Goal: Information Seeking & Learning: Learn about a topic

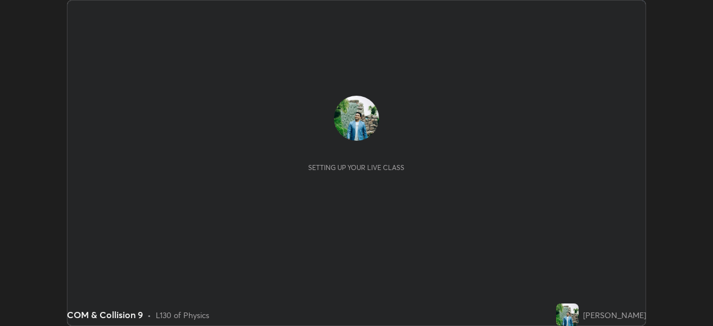
scroll to position [326, 713]
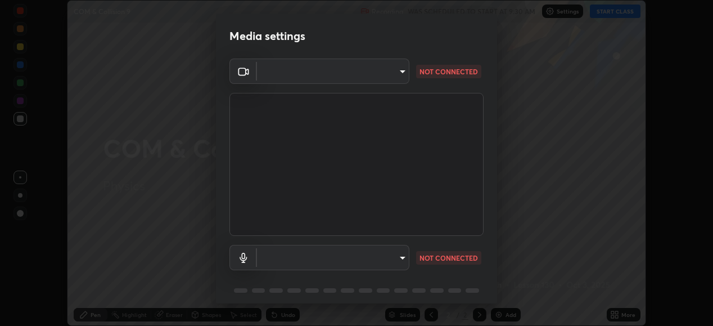
type input "05730faa116fe893cb3bfff37bc48e03cda79a540a9a2906e08a5a6a13fc8772"
type input "default"
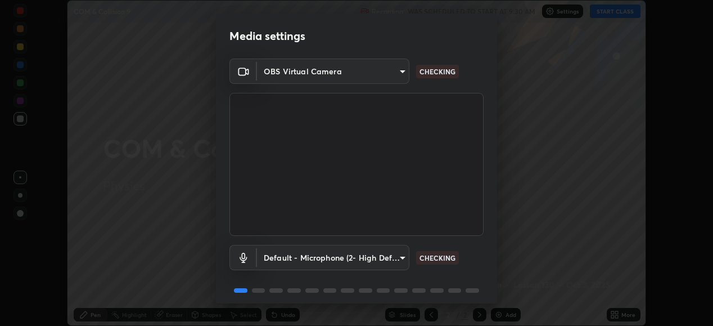
scroll to position [43, 0]
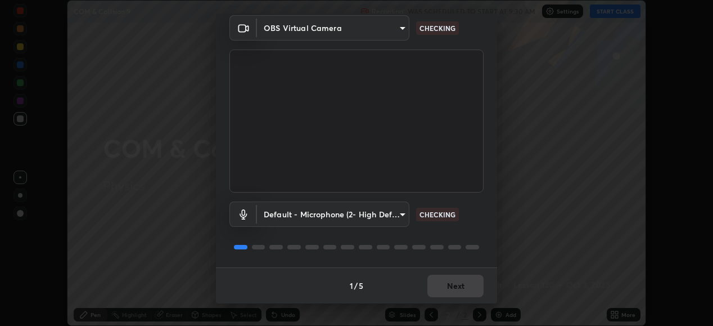
click at [450, 286] on div "1 / 5 Next" at bounding box center [356, 285] width 281 height 36
click at [456, 286] on div "1 / 5 Next" at bounding box center [356, 285] width 281 height 36
click at [460, 289] on div "1 / 5 Next" at bounding box center [356, 285] width 281 height 36
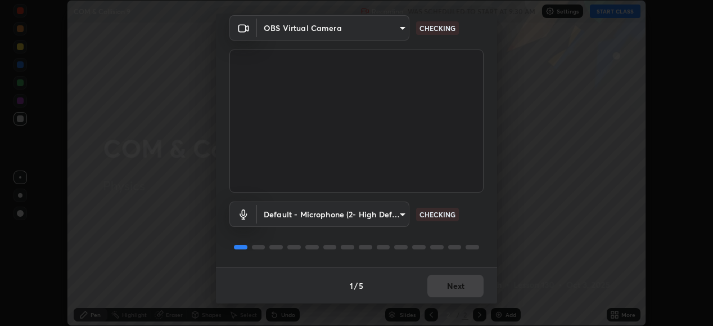
click at [463, 290] on div "1 / 5 Next" at bounding box center [356, 285] width 281 height 36
click at [462, 288] on div "1 / 5 Next" at bounding box center [356, 285] width 281 height 36
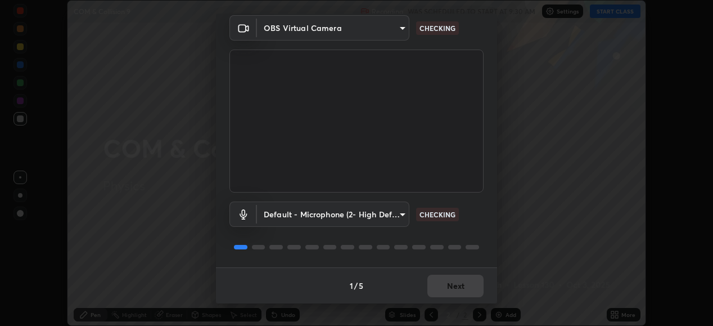
click at [462, 288] on div "1 / 5 Next" at bounding box center [356, 285] width 281 height 36
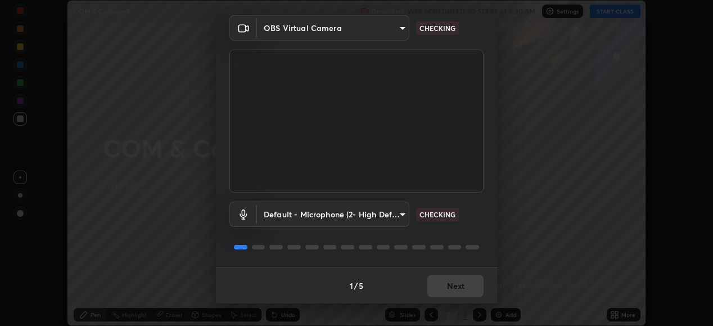
click at [462, 288] on div "1 / 5 Next" at bounding box center [356, 285] width 281 height 36
click at [462, 284] on div "1 / 5 Next" at bounding box center [356, 285] width 281 height 36
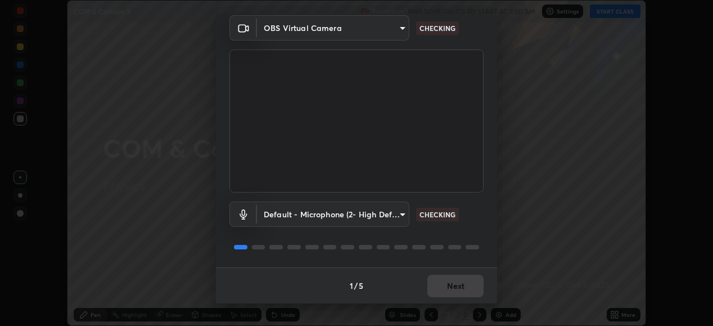
click at [462, 284] on div "1 / 5 Next" at bounding box center [356, 285] width 281 height 36
click at [456, 287] on button "Next" at bounding box center [456, 286] width 56 height 23
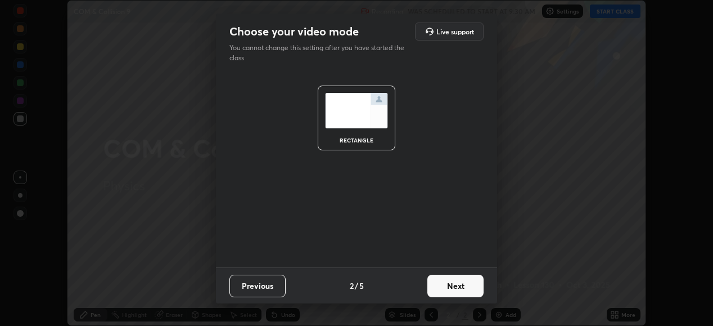
scroll to position [0, 0]
click at [456, 287] on button "Next" at bounding box center [456, 286] width 56 height 23
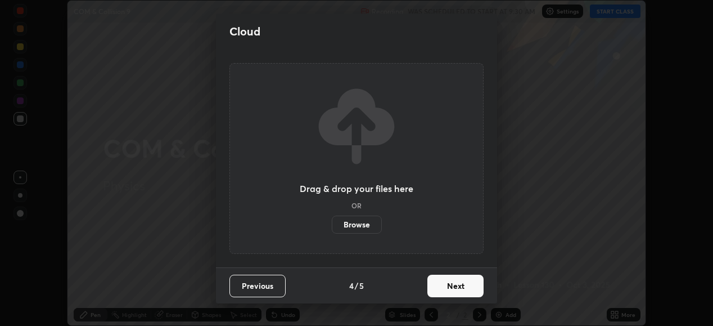
click at [455, 286] on button "Next" at bounding box center [456, 286] width 56 height 23
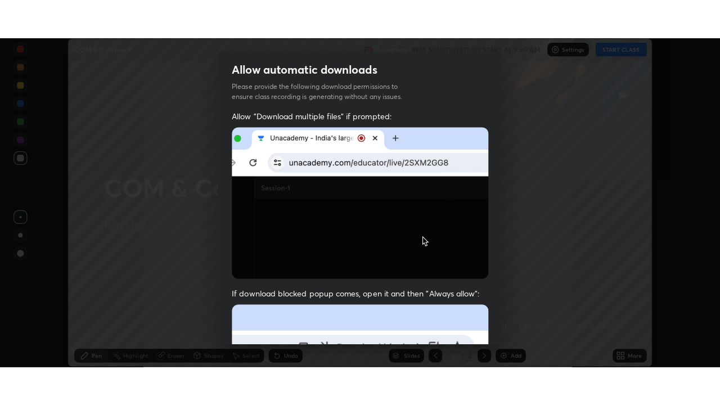
scroll to position [273, 0]
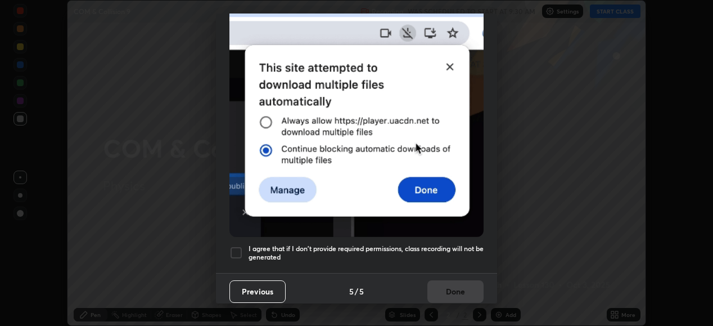
click at [245, 246] on div "I agree that if I don't provide required permissions, class recording will not …" at bounding box center [357, 253] width 254 height 14
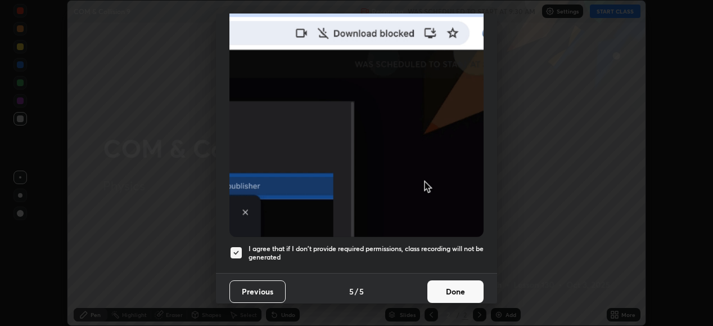
click at [452, 281] on button "Done" at bounding box center [456, 291] width 56 height 23
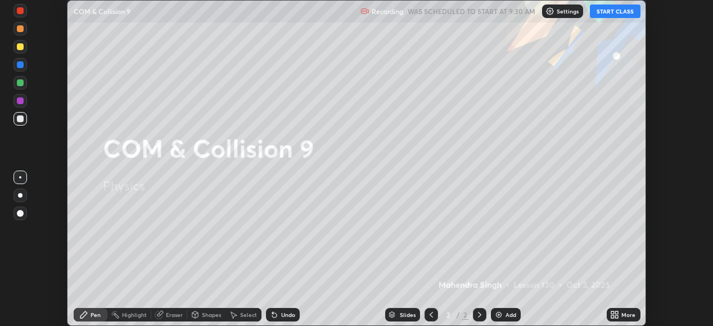
click at [611, 11] on button "START CLASS" at bounding box center [615, 12] width 51 height 14
click at [617, 316] on icon at bounding box center [617, 316] width 3 height 3
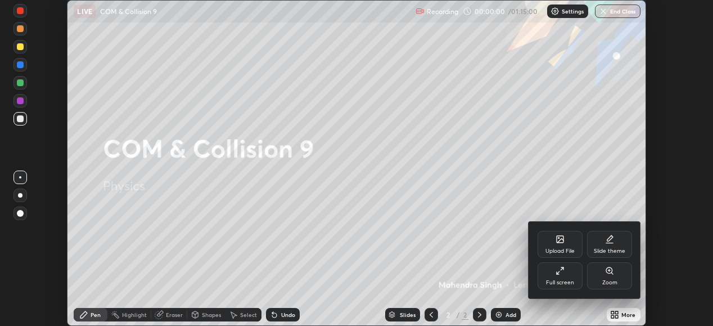
click at [560, 282] on div "Full screen" at bounding box center [560, 283] width 28 height 6
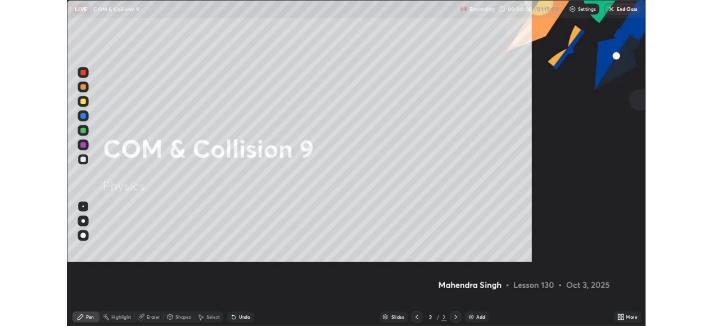
scroll to position [405, 720]
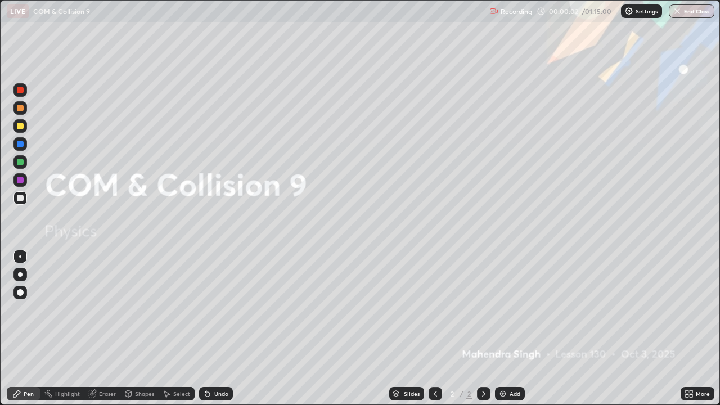
click at [504, 325] on img at bounding box center [503, 393] width 9 height 9
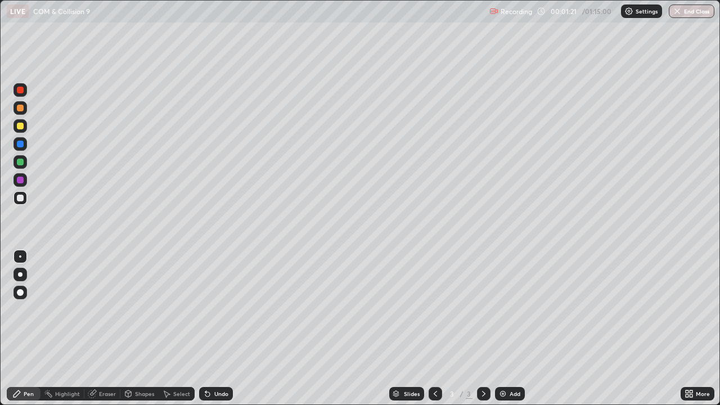
click at [138, 325] on div "Shapes" at bounding box center [139, 394] width 38 height 14
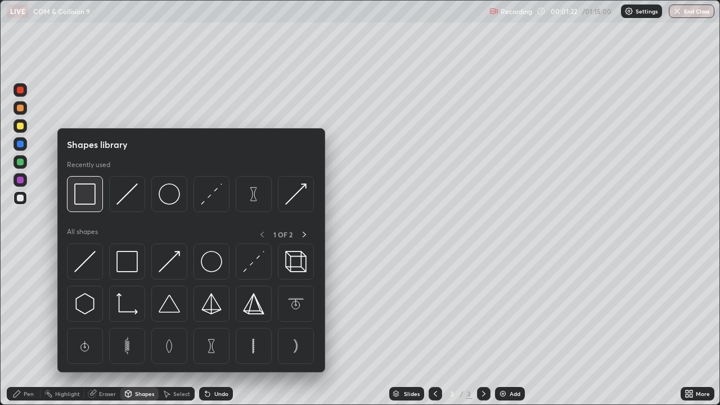
click at [84, 204] on img at bounding box center [84, 193] width 21 height 21
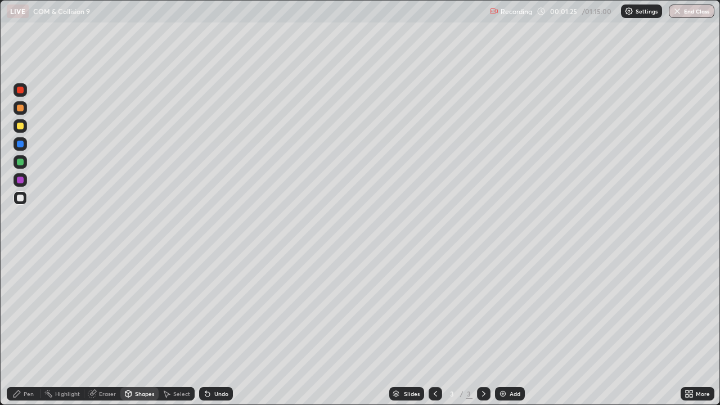
click at [128, 325] on icon at bounding box center [128, 395] width 0 height 4
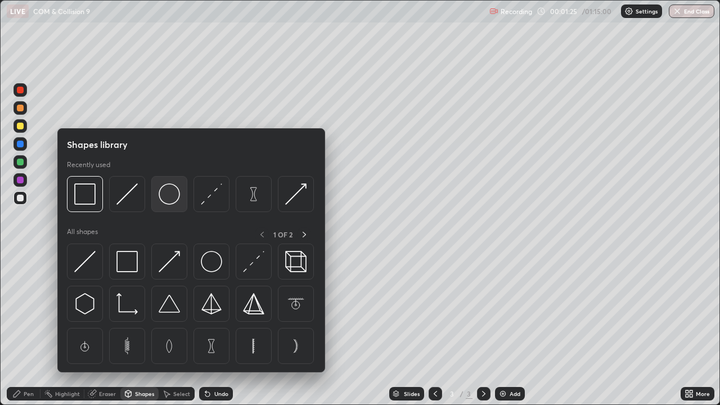
click at [167, 197] on img at bounding box center [169, 193] width 21 height 21
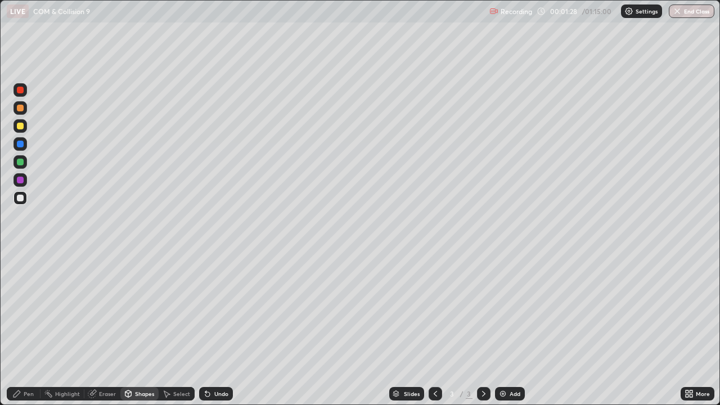
click at [16, 325] on icon at bounding box center [17, 393] width 7 height 7
click at [128, 325] on icon at bounding box center [128, 395] width 0 height 4
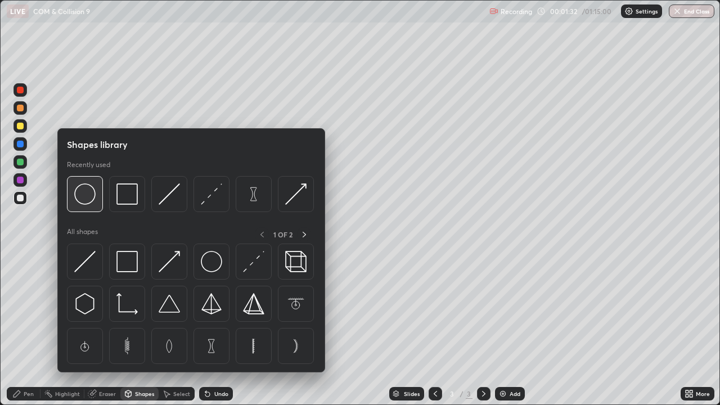
click at [88, 198] on img at bounding box center [84, 193] width 21 height 21
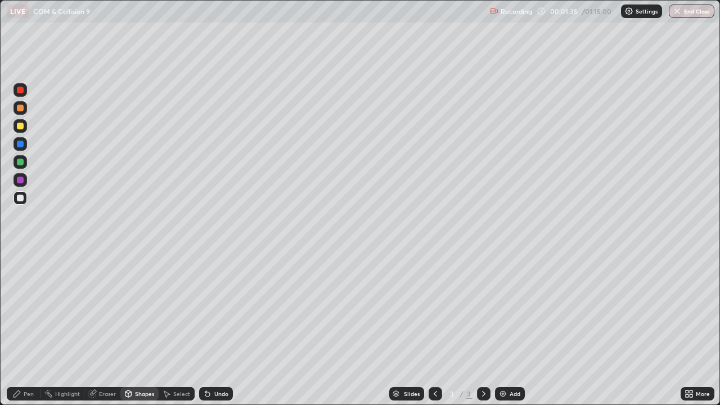
click at [21, 325] on div "Pen" at bounding box center [24, 394] width 34 height 14
click at [147, 325] on div "Shapes" at bounding box center [144, 394] width 19 height 6
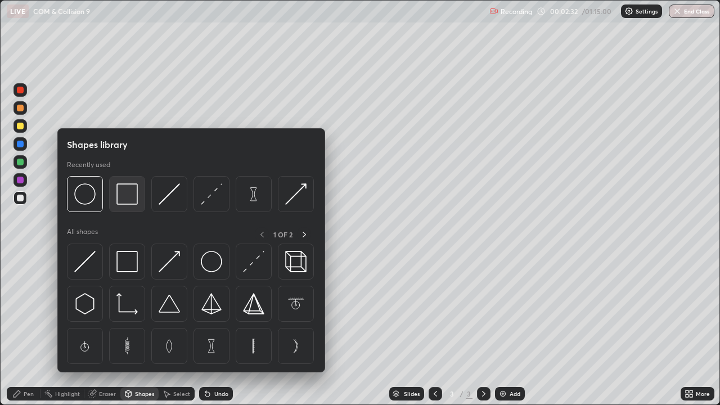
click at [125, 199] on img at bounding box center [126, 193] width 21 height 21
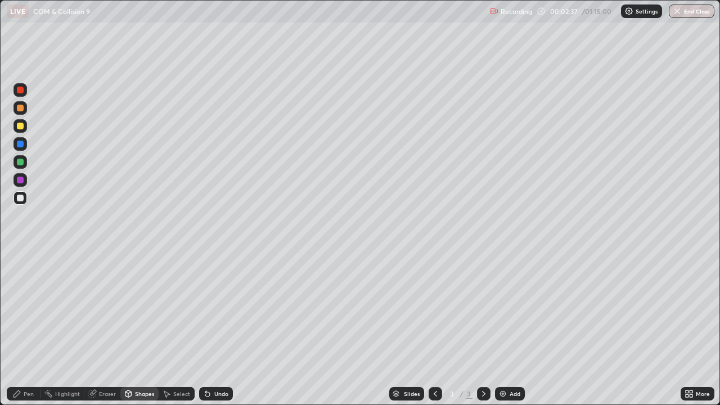
click at [144, 325] on div "Shapes" at bounding box center [144, 394] width 19 height 6
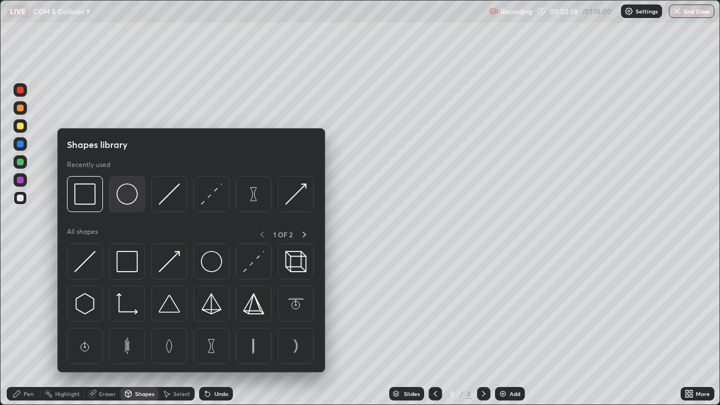
click at [129, 206] on div at bounding box center [127, 194] width 36 height 36
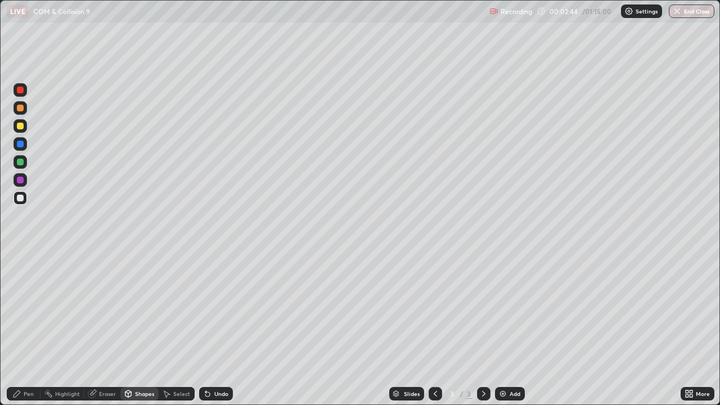
click at [25, 325] on div "Pen" at bounding box center [29, 394] width 10 height 6
click at [66, 325] on div "Highlight" at bounding box center [67, 394] width 25 height 6
click at [23, 325] on div "Pen" at bounding box center [24, 394] width 34 height 14
click at [21, 126] on div at bounding box center [20, 126] width 7 height 7
click at [510, 325] on div "Add" at bounding box center [515, 394] width 11 height 6
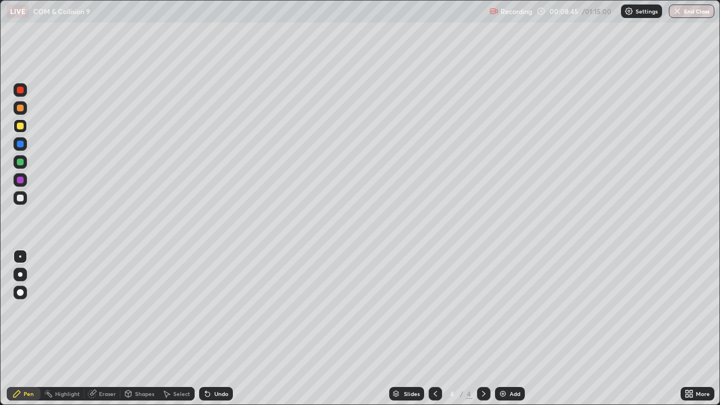
click at [172, 325] on div "Select" at bounding box center [177, 394] width 36 height 14
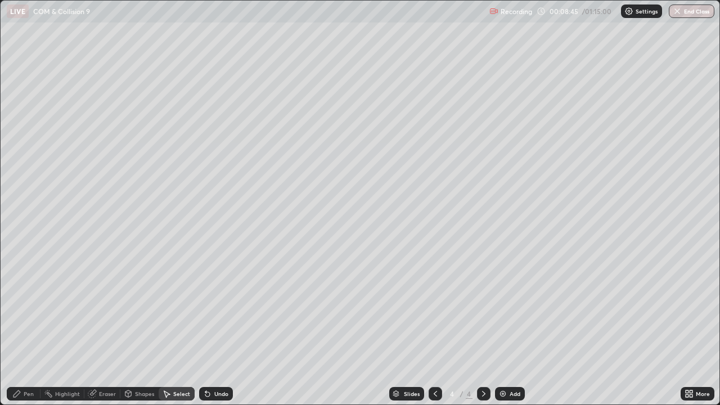
click at [138, 325] on div "Shapes" at bounding box center [144, 394] width 19 height 6
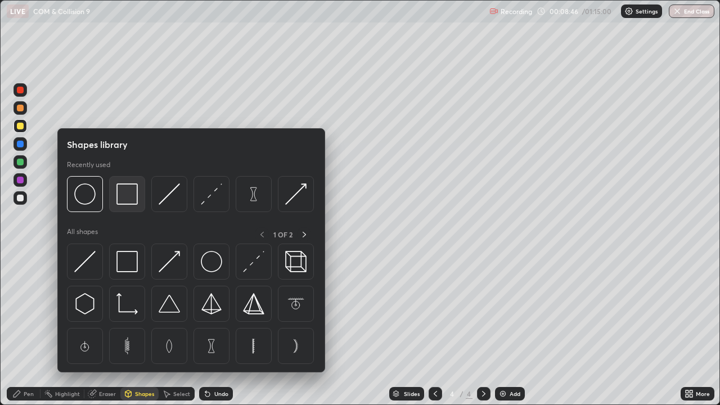
click at [120, 195] on img at bounding box center [126, 193] width 21 height 21
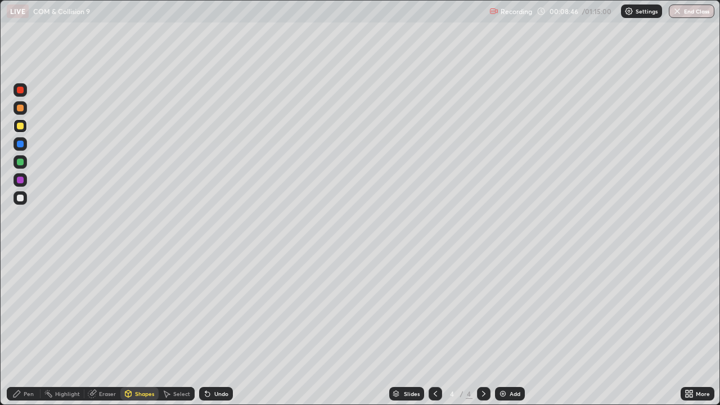
click at [21, 198] on div at bounding box center [20, 198] width 7 height 7
click at [135, 325] on div "Shapes" at bounding box center [139, 394] width 38 height 14
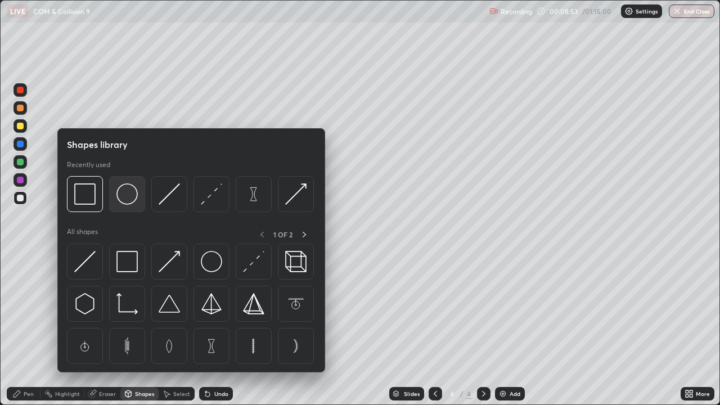
click at [128, 197] on img at bounding box center [126, 193] width 21 height 21
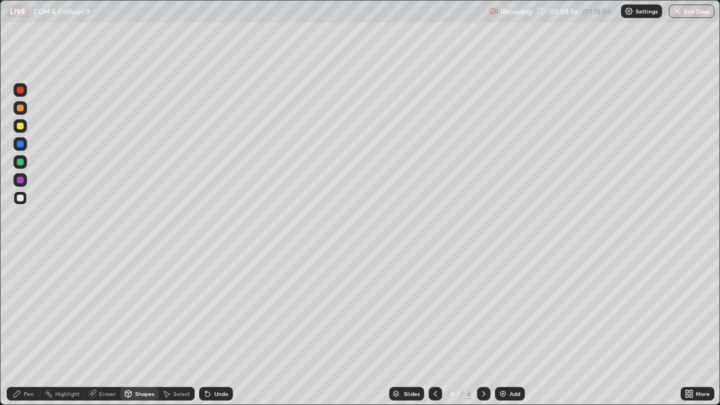
click at [23, 325] on div "Pen" at bounding box center [24, 394] width 34 height 14
click at [175, 325] on div "Select" at bounding box center [177, 394] width 36 height 14
click at [133, 325] on div "Shapes" at bounding box center [139, 394] width 38 height 14
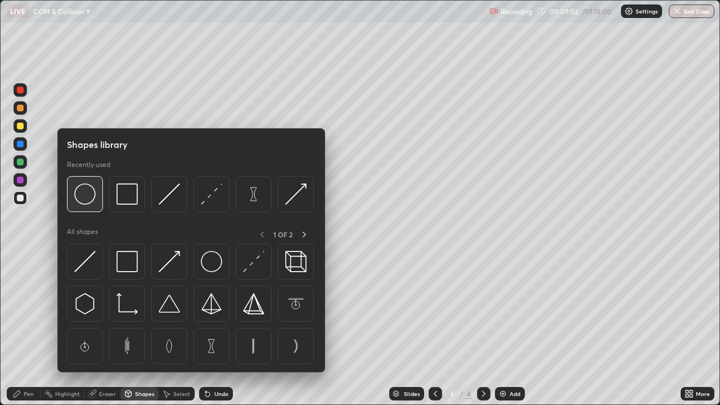
click at [90, 196] on img at bounding box center [84, 193] width 21 height 21
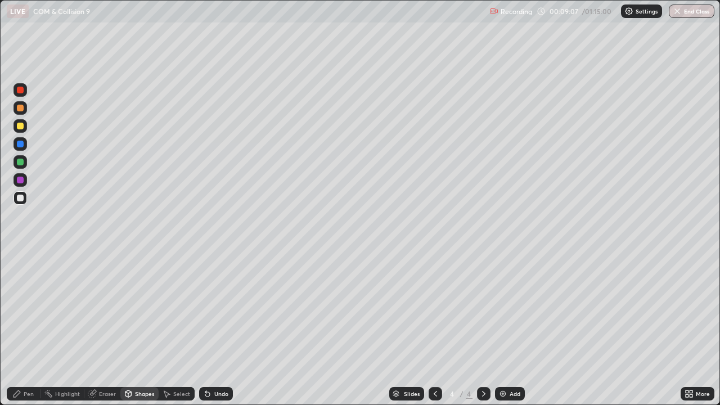
click at [215, 325] on div "Undo" at bounding box center [221, 394] width 14 height 6
click at [20, 325] on icon at bounding box center [16, 393] width 9 height 9
click at [135, 325] on div "Shapes" at bounding box center [144, 394] width 19 height 6
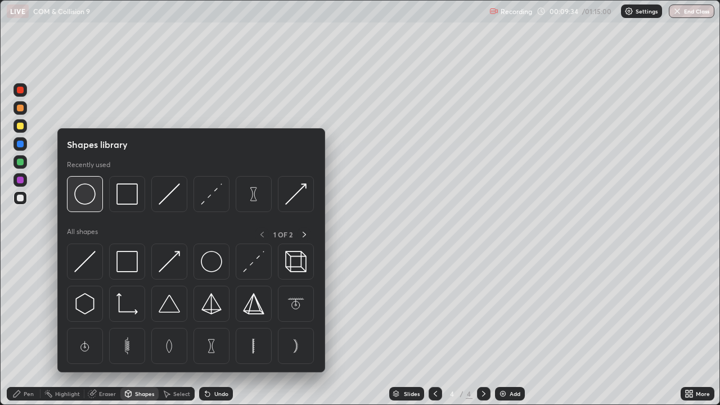
click at [88, 201] on img at bounding box center [84, 193] width 21 height 21
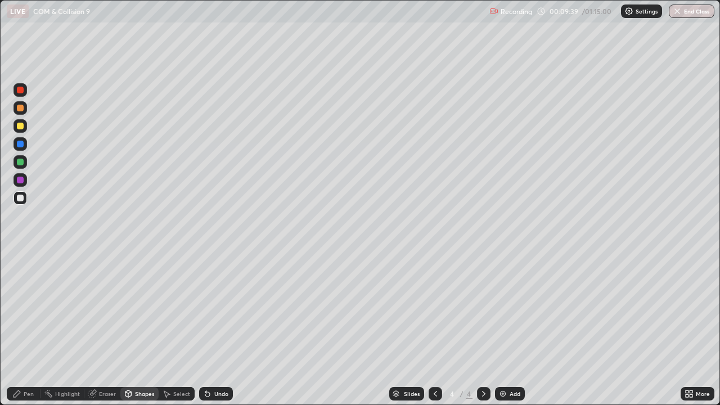
click at [27, 325] on div "Pen" at bounding box center [29, 394] width 10 height 6
click at [209, 325] on div "Undo" at bounding box center [216, 394] width 34 height 14
click at [60, 325] on div "Highlight" at bounding box center [67, 394] width 25 height 6
click at [25, 325] on div "Pen" at bounding box center [29, 394] width 10 height 6
click at [64, 325] on div "Highlight" at bounding box center [67, 394] width 25 height 6
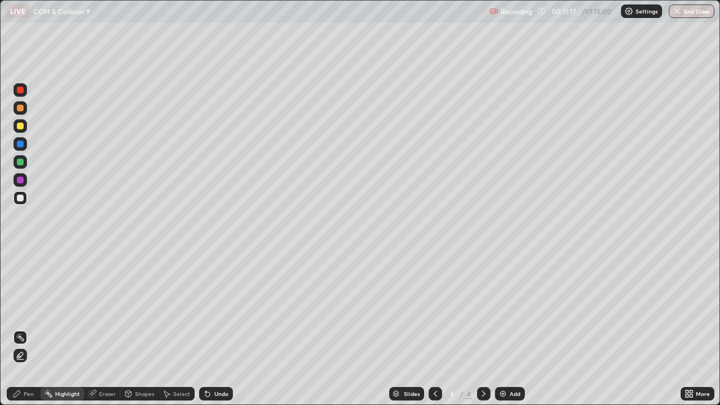
click at [25, 325] on div "Pen" at bounding box center [29, 394] width 10 height 6
click at [22, 164] on div at bounding box center [20, 162] width 7 height 7
click at [219, 325] on div "Undo" at bounding box center [221, 394] width 14 height 6
click at [135, 325] on div "Shapes" at bounding box center [139, 394] width 38 height 14
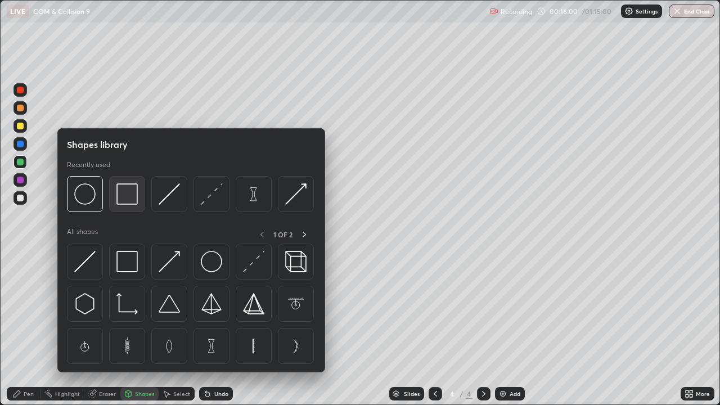
click at [124, 197] on img at bounding box center [126, 193] width 21 height 21
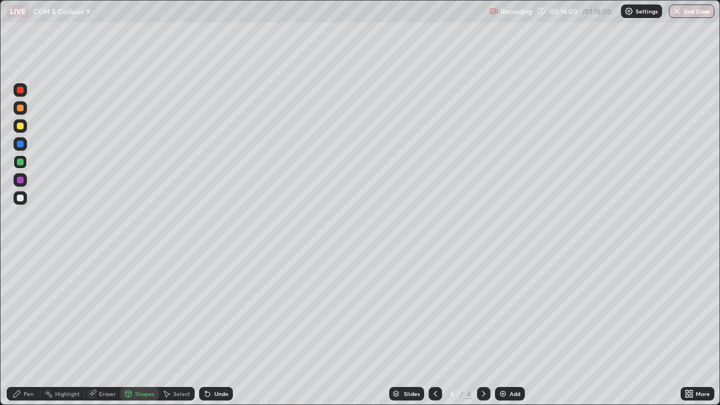
click at [23, 181] on div at bounding box center [20, 180] width 7 height 7
click at [16, 325] on icon at bounding box center [16, 393] width 9 height 9
click at [508, 325] on div "Add" at bounding box center [510, 394] width 30 height 14
click at [21, 198] on div at bounding box center [20, 198] width 7 height 7
click at [23, 325] on div "Pen" at bounding box center [24, 394] width 34 height 14
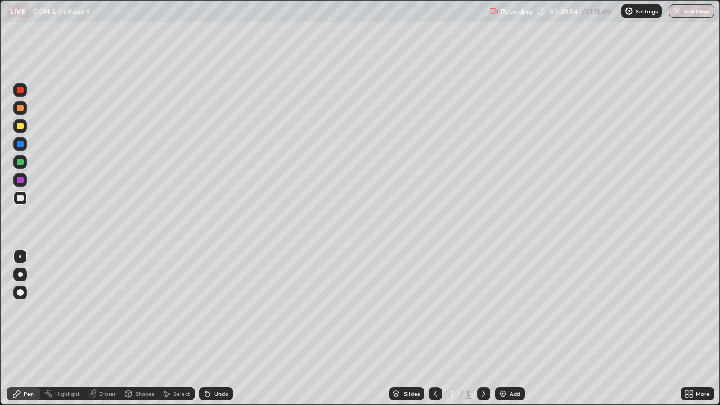
click at [138, 325] on div "Shapes" at bounding box center [139, 394] width 38 height 14
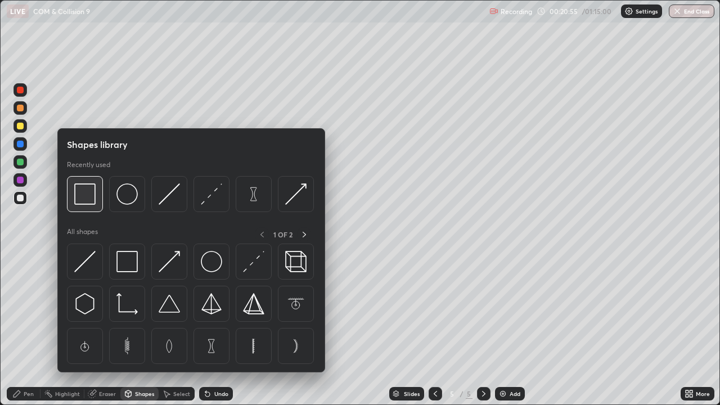
click at [85, 201] on img at bounding box center [84, 193] width 21 height 21
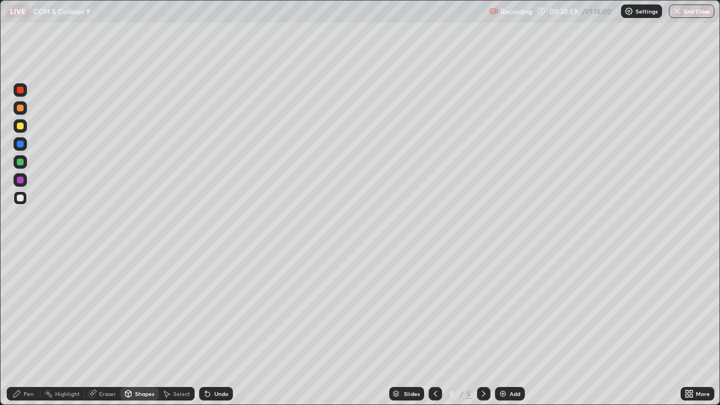
click at [23, 325] on div "Pen" at bounding box center [24, 394] width 34 height 14
click at [20, 127] on div at bounding box center [20, 126] width 7 height 7
click at [18, 163] on div at bounding box center [20, 162] width 7 height 7
click at [19, 200] on div at bounding box center [20, 198] width 7 height 7
click at [215, 325] on div "Undo" at bounding box center [221, 394] width 14 height 6
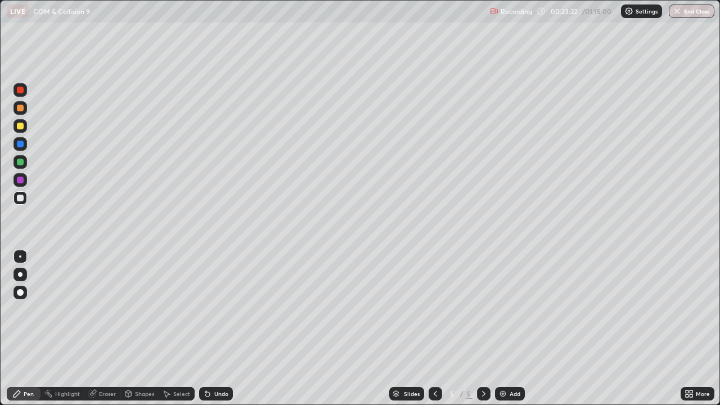
click at [99, 325] on div "Eraser" at bounding box center [102, 394] width 36 height 14
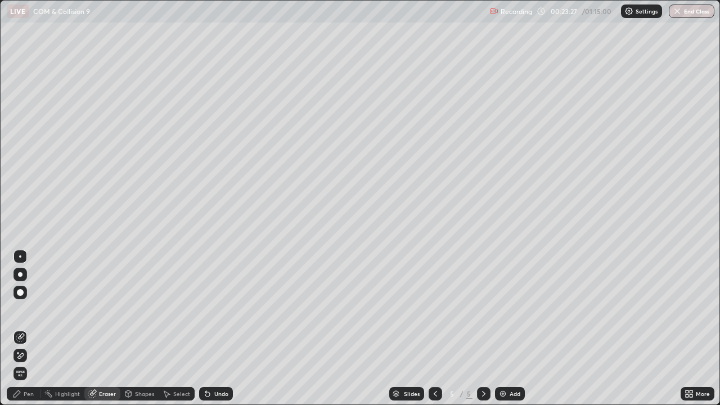
click at [25, 325] on div "Pen" at bounding box center [29, 394] width 10 height 6
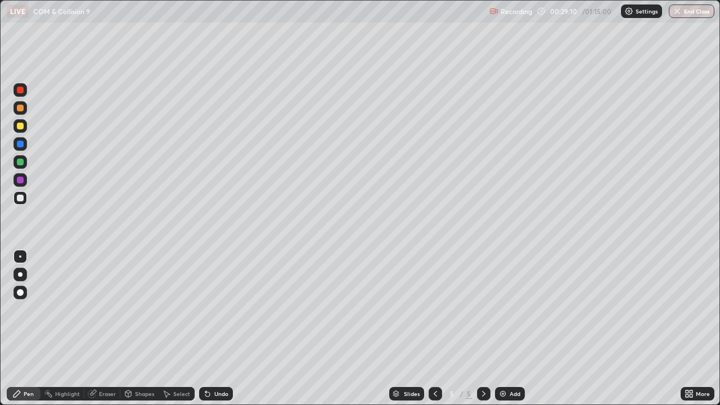
click at [506, 325] on img at bounding box center [503, 393] width 9 height 9
click at [21, 291] on div at bounding box center [20, 292] width 7 height 7
click at [20, 257] on div at bounding box center [20, 256] width 2 height 2
click at [127, 325] on icon at bounding box center [128, 393] width 6 height 2
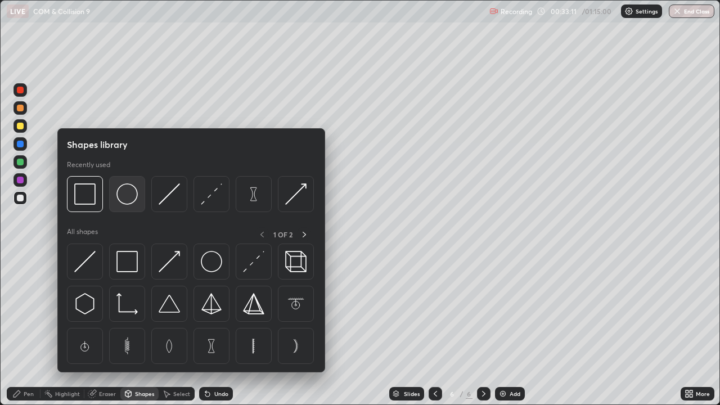
click at [128, 200] on img at bounding box center [126, 193] width 21 height 21
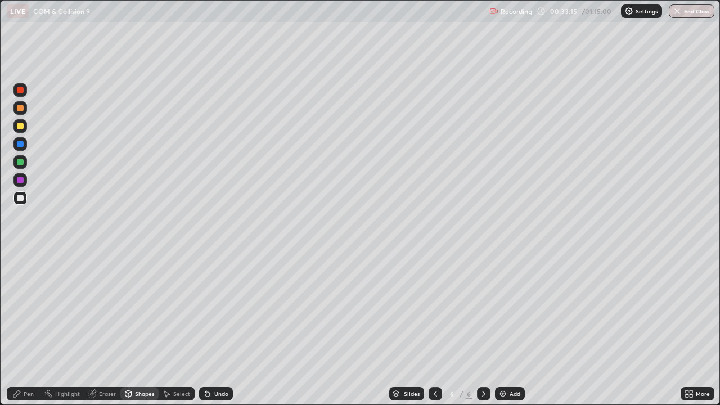
click at [137, 325] on div "Shapes" at bounding box center [144, 394] width 19 height 6
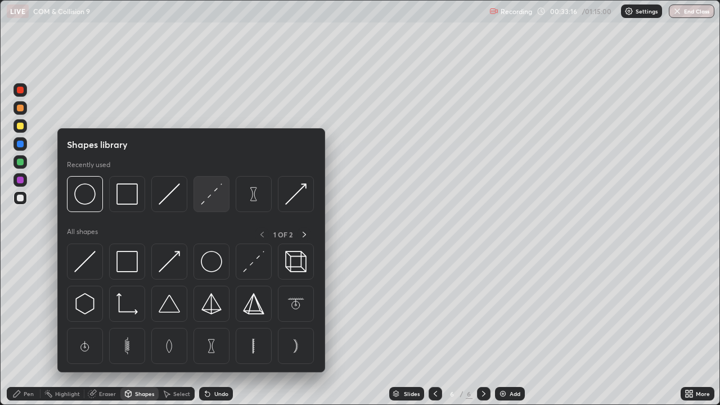
click at [206, 202] on img at bounding box center [211, 193] width 21 height 21
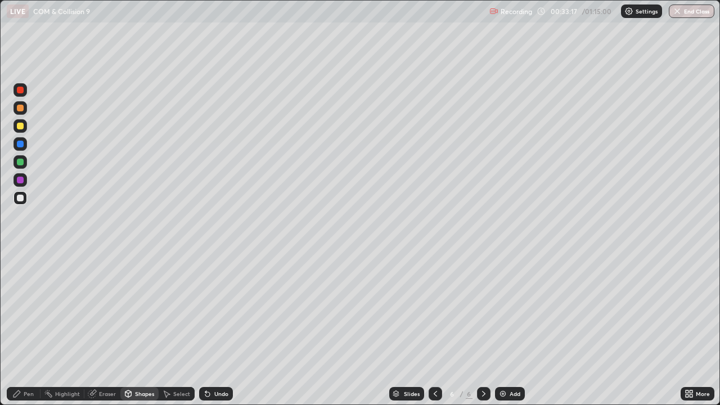
click at [26, 325] on div "Pen" at bounding box center [29, 394] width 10 height 6
click at [23, 202] on div at bounding box center [21, 198] width 14 height 14
click at [138, 325] on div "Shapes" at bounding box center [144, 394] width 19 height 6
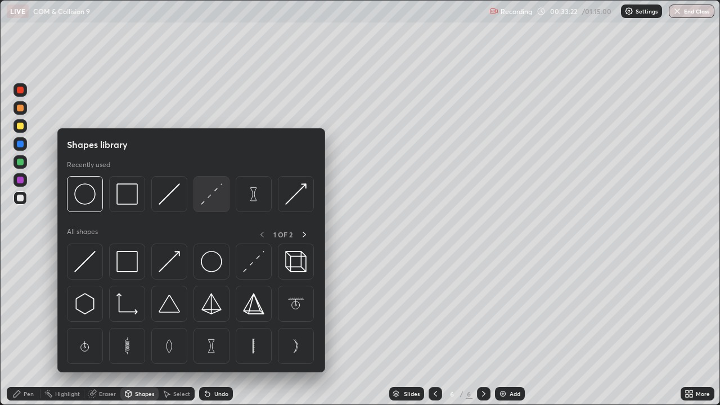
click at [212, 196] on img at bounding box center [211, 193] width 21 height 21
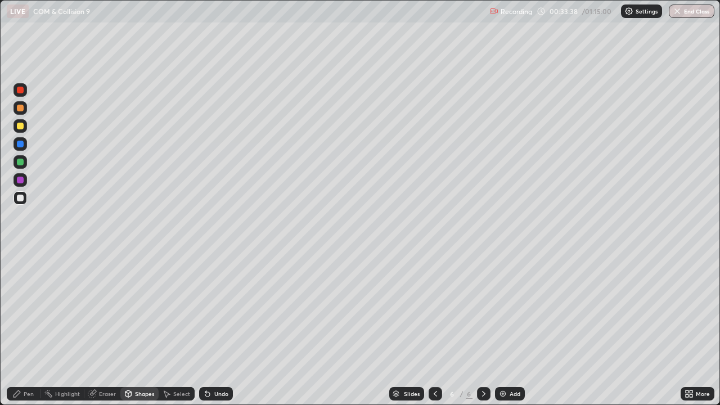
click at [135, 325] on div "Shapes" at bounding box center [144, 394] width 19 height 6
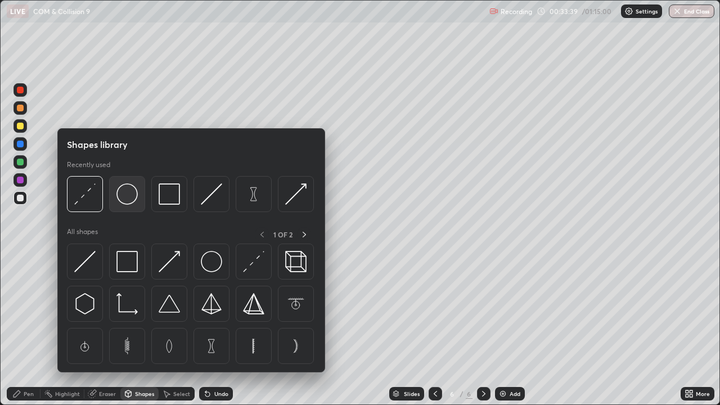
click at [129, 196] on img at bounding box center [126, 193] width 21 height 21
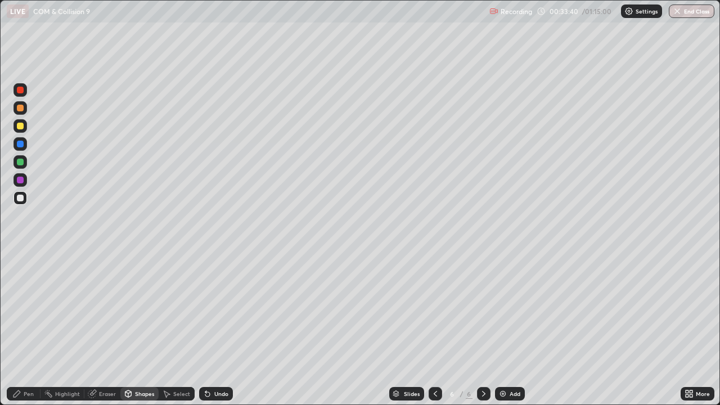
click at [21, 200] on div at bounding box center [20, 198] width 7 height 7
click at [176, 325] on div "Select" at bounding box center [181, 394] width 17 height 6
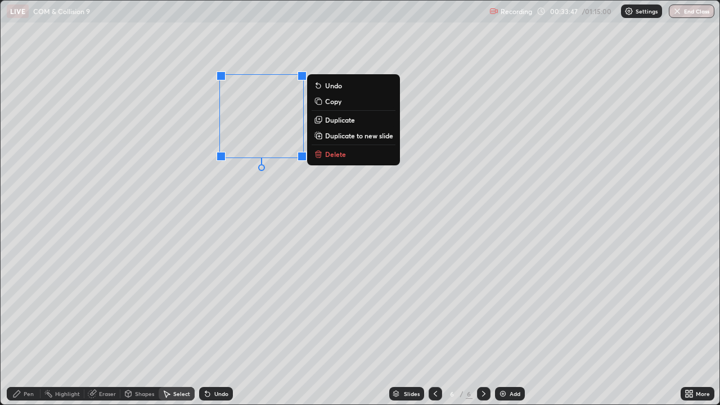
click at [268, 208] on div "0 ° Undo Copy Duplicate Duplicate to new slide Delete" at bounding box center [360, 203] width 719 height 404
click at [336, 119] on p "Duplicate" at bounding box center [340, 119] width 30 height 9
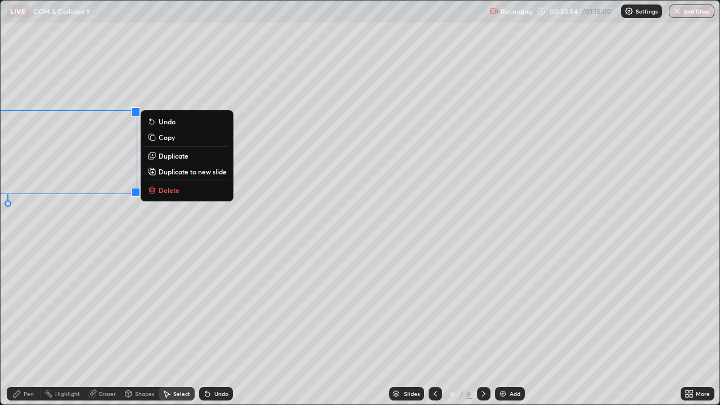
click at [100, 236] on div "0 ° Undo Copy Duplicate Duplicate to new slide Delete" at bounding box center [360, 203] width 719 height 404
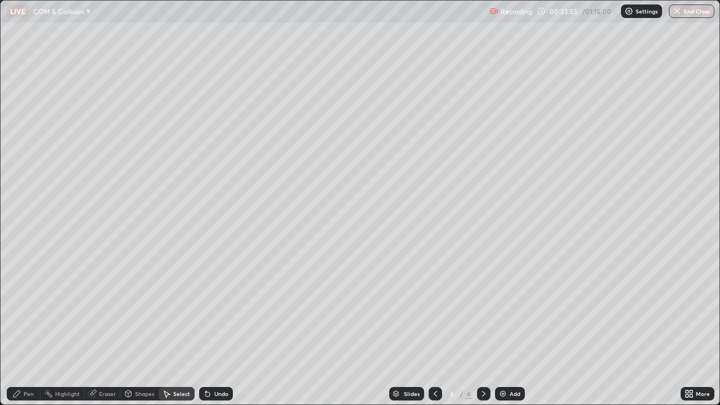
click at [138, 325] on div "Shapes" at bounding box center [144, 394] width 19 height 6
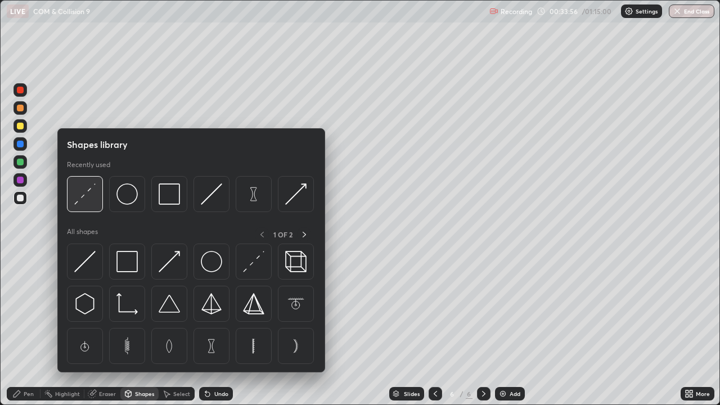
click at [88, 198] on img at bounding box center [84, 193] width 21 height 21
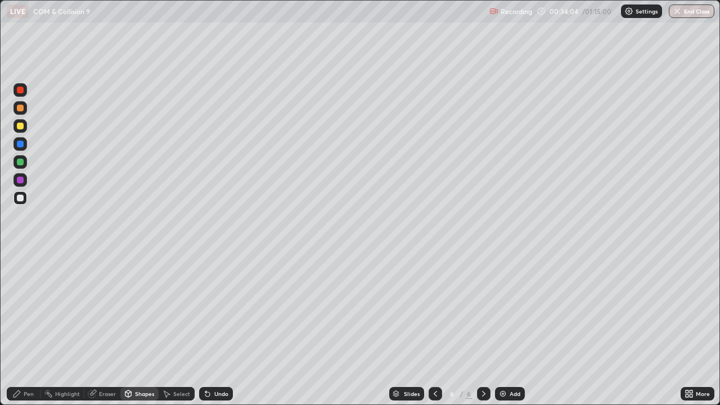
click at [208, 325] on icon at bounding box center [207, 393] width 9 height 9
click at [20, 325] on icon at bounding box center [16, 393] width 9 height 9
click at [180, 325] on div "Select" at bounding box center [181, 394] width 17 height 6
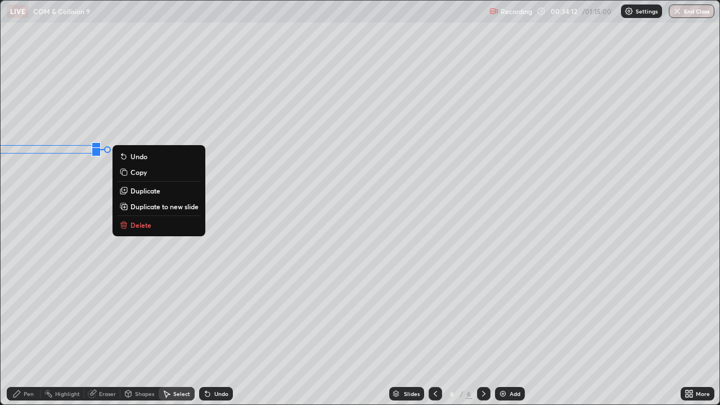
click at [136, 223] on p "Delete" at bounding box center [141, 225] width 21 height 9
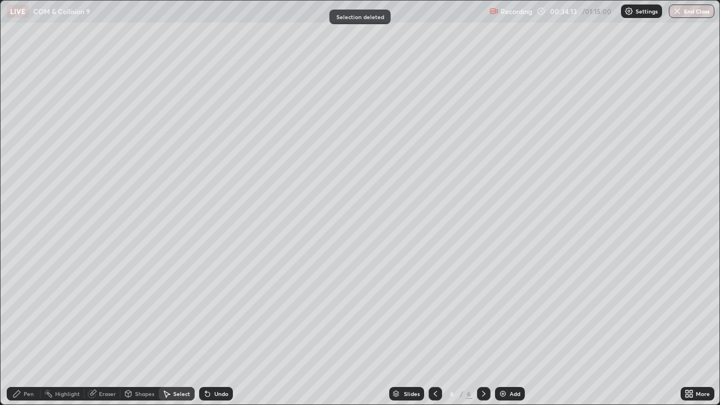
click at [20, 325] on icon at bounding box center [17, 393] width 7 height 7
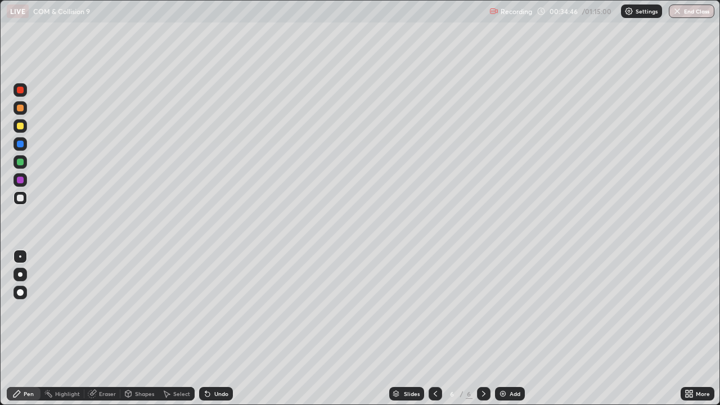
click at [141, 325] on div "Shapes" at bounding box center [144, 394] width 19 height 6
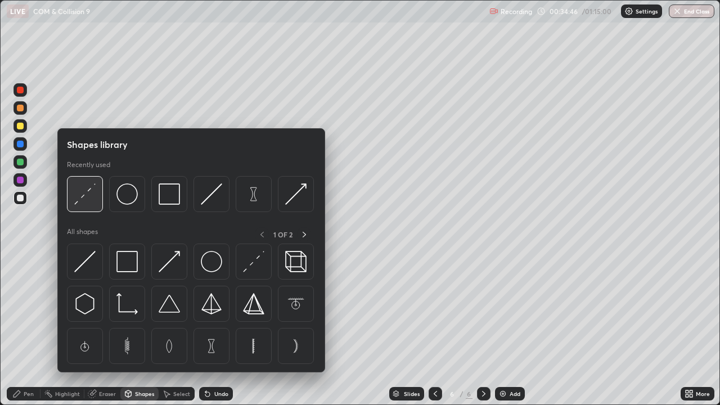
click at [91, 201] on img at bounding box center [84, 193] width 21 height 21
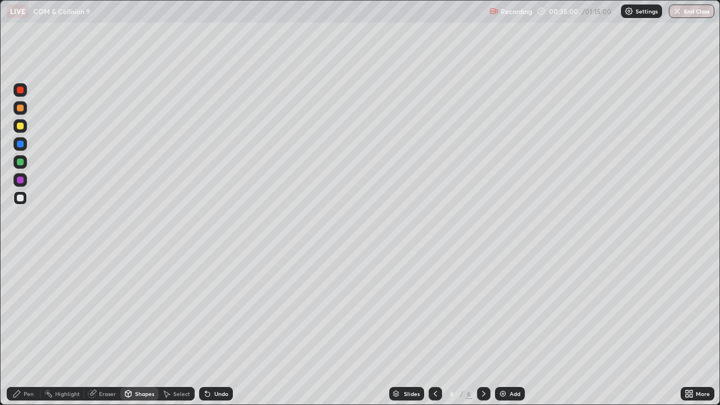
click at [137, 325] on div "Shapes" at bounding box center [139, 394] width 38 height 14
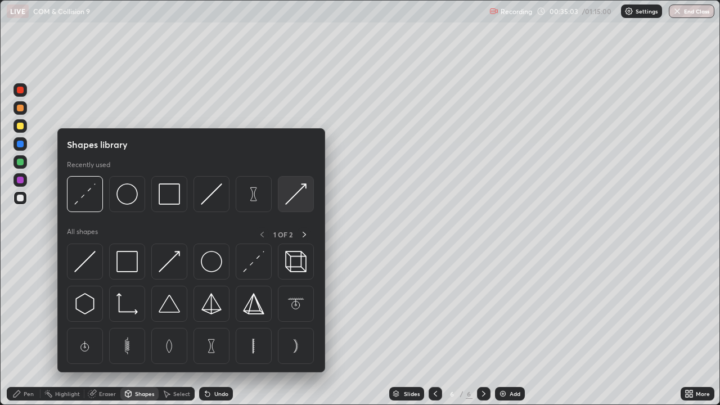
click at [291, 205] on img at bounding box center [295, 193] width 21 height 21
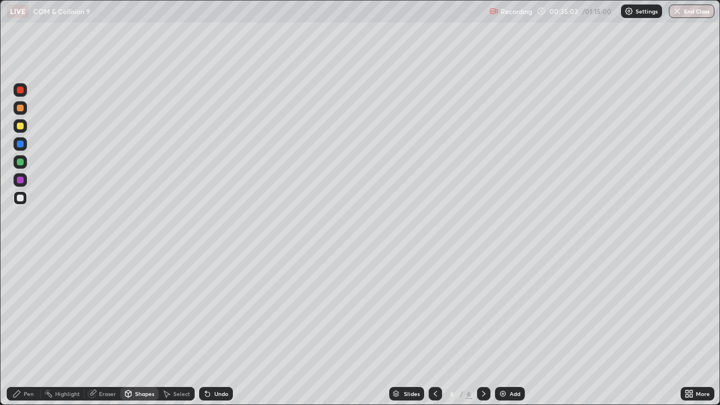
click at [24, 131] on div at bounding box center [21, 126] width 14 height 14
click at [24, 325] on div "Pen" at bounding box center [29, 394] width 10 height 6
click at [212, 325] on div "Undo" at bounding box center [216, 394] width 34 height 14
click at [104, 325] on div "Eraser" at bounding box center [102, 394] width 36 height 14
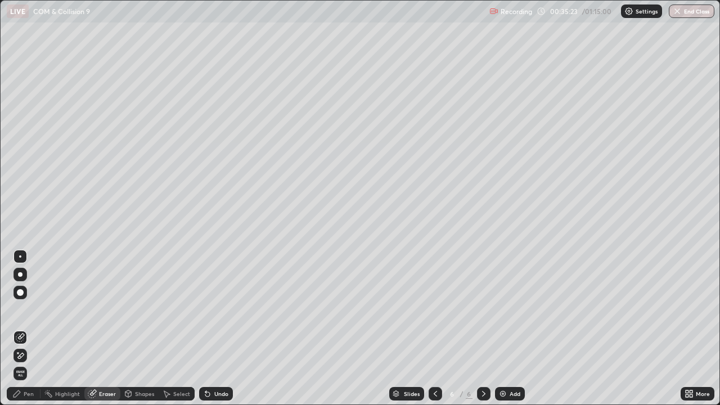
click at [28, 325] on div "Pen" at bounding box center [29, 394] width 10 height 6
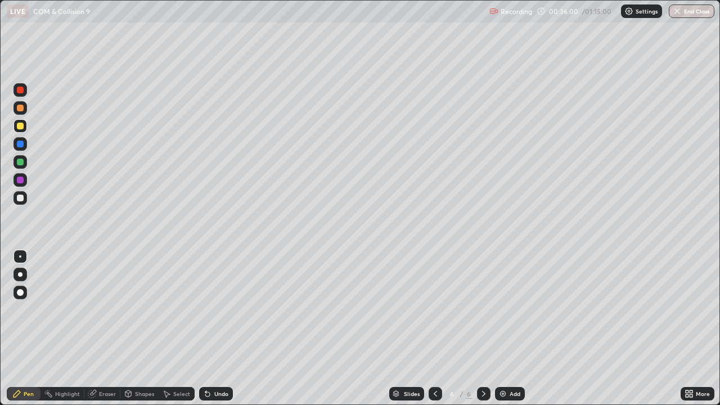
click at [19, 198] on div at bounding box center [20, 198] width 7 height 7
click at [173, 325] on div "Select" at bounding box center [181, 394] width 17 height 6
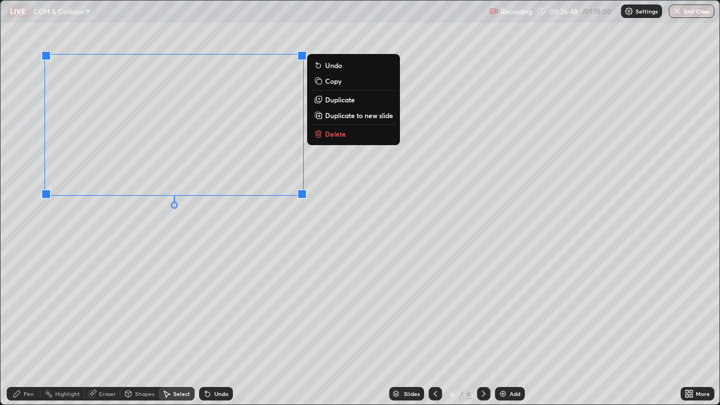
click at [353, 112] on p "Duplicate to new slide" at bounding box center [359, 115] width 68 height 9
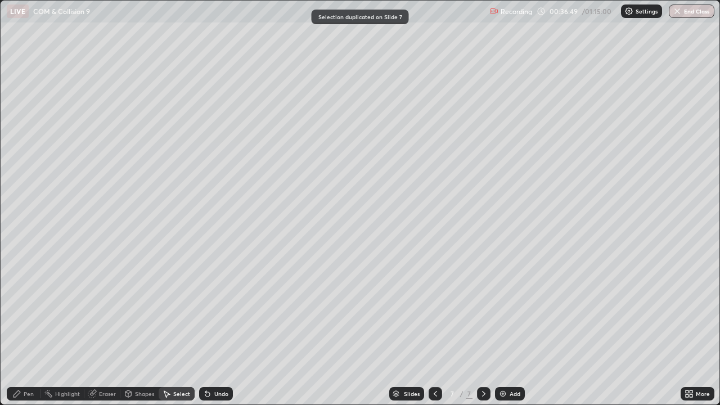
click at [231, 243] on div "0 ° Undo Copy Duplicate Duplicate to new slide Delete" at bounding box center [360, 203] width 719 height 404
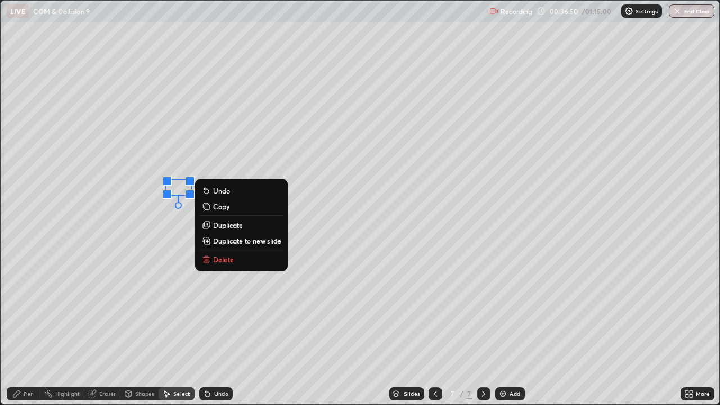
click at [217, 253] on button "Delete" at bounding box center [242, 260] width 84 height 14
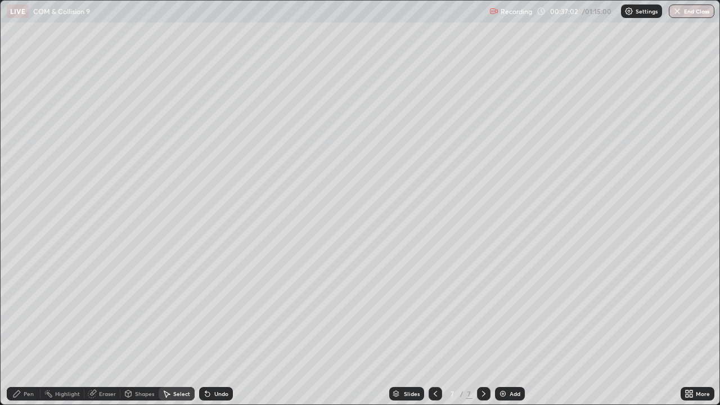
click at [183, 236] on div "0 ° Undo Copy Duplicate Duplicate to new slide Delete" at bounding box center [360, 203] width 719 height 404
click at [23, 325] on div "Pen" at bounding box center [24, 394] width 34 height 14
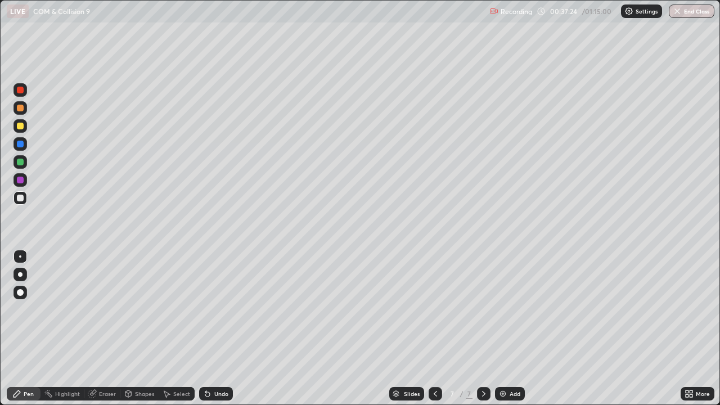
click at [21, 127] on div at bounding box center [20, 126] width 7 height 7
click at [214, 325] on div "Undo" at bounding box center [221, 394] width 14 height 6
click at [59, 325] on div "Highlight" at bounding box center [67, 394] width 25 height 6
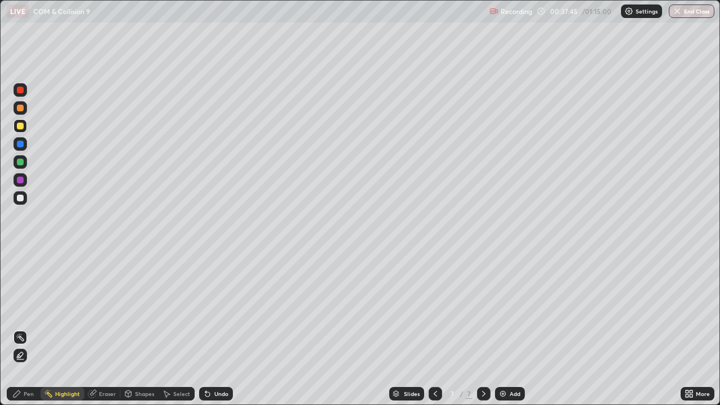
click at [135, 325] on div "Shapes" at bounding box center [144, 394] width 19 height 6
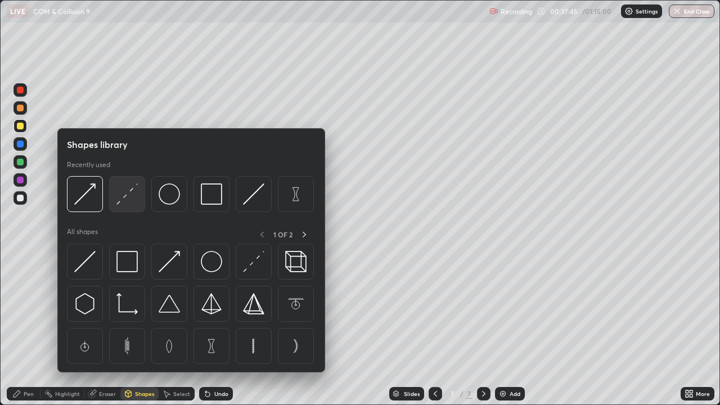
click at [130, 212] on div at bounding box center [127, 194] width 36 height 36
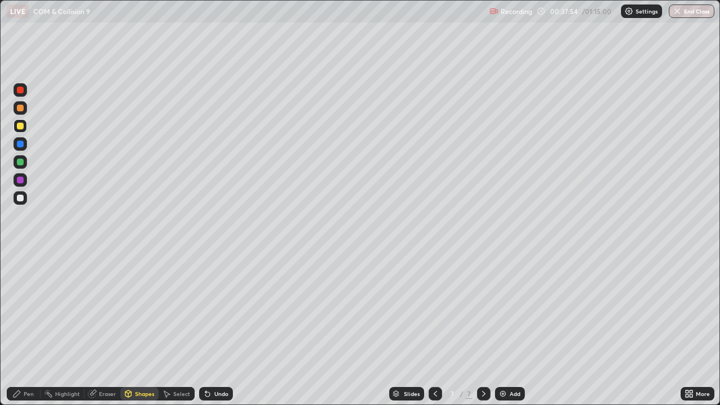
click at [18, 325] on icon at bounding box center [16, 393] width 9 height 9
click at [19, 127] on div at bounding box center [20, 126] width 7 height 7
click at [24, 165] on div at bounding box center [21, 162] width 14 height 14
click at [140, 325] on div "Shapes" at bounding box center [144, 394] width 19 height 6
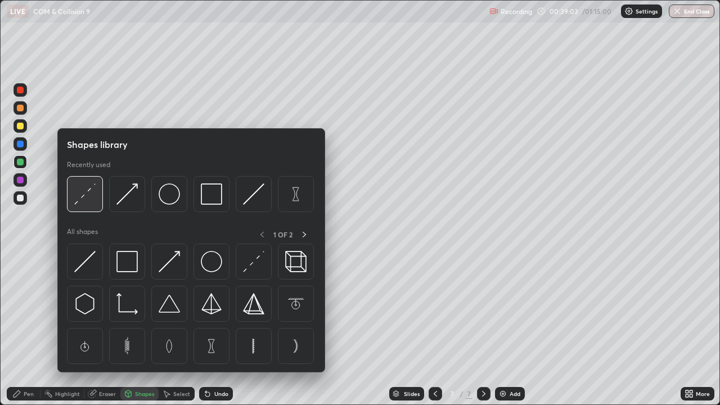
click at [78, 202] on img at bounding box center [84, 193] width 21 height 21
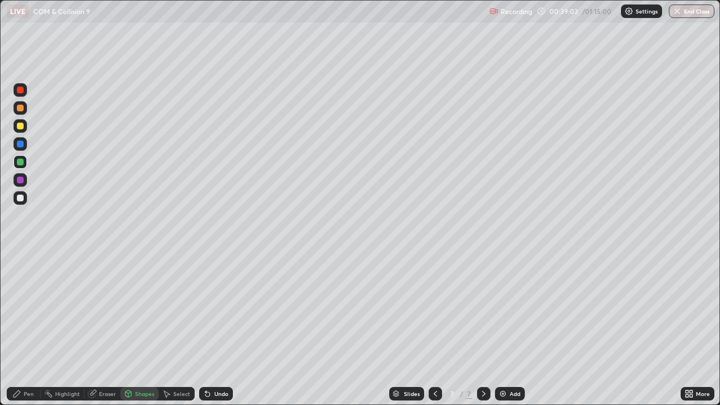
click at [16, 199] on div at bounding box center [21, 198] width 14 height 14
click at [146, 325] on div "Shapes" at bounding box center [144, 394] width 19 height 6
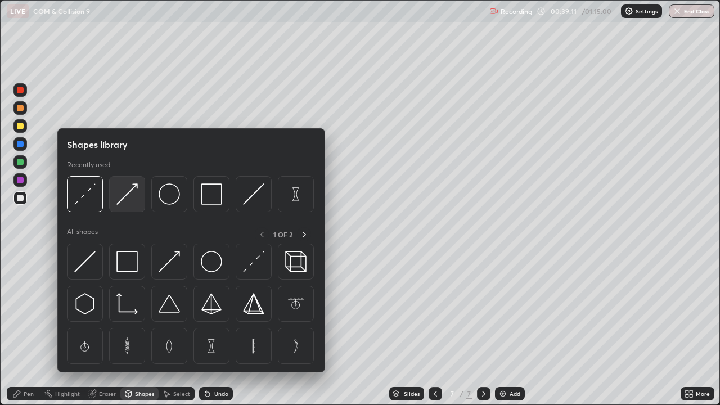
click at [131, 200] on img at bounding box center [126, 193] width 21 height 21
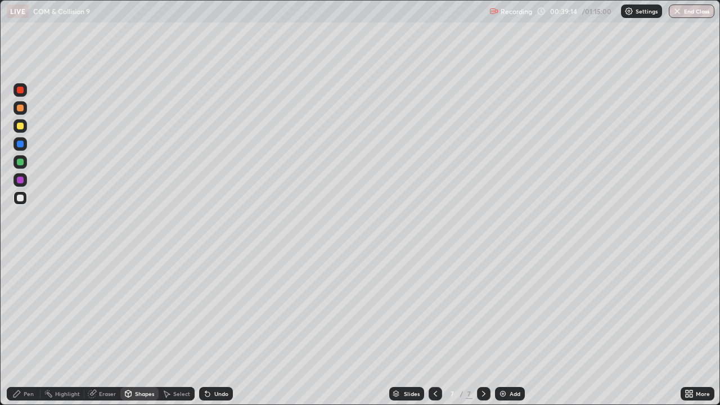
click at [224, 325] on div "Undo" at bounding box center [221, 394] width 14 height 6
click at [32, 325] on div "Pen" at bounding box center [24, 394] width 34 height 14
click at [433, 325] on icon at bounding box center [435, 393] width 9 height 9
click at [481, 325] on icon at bounding box center [483, 393] width 9 height 9
click at [20, 199] on div at bounding box center [20, 198] width 7 height 7
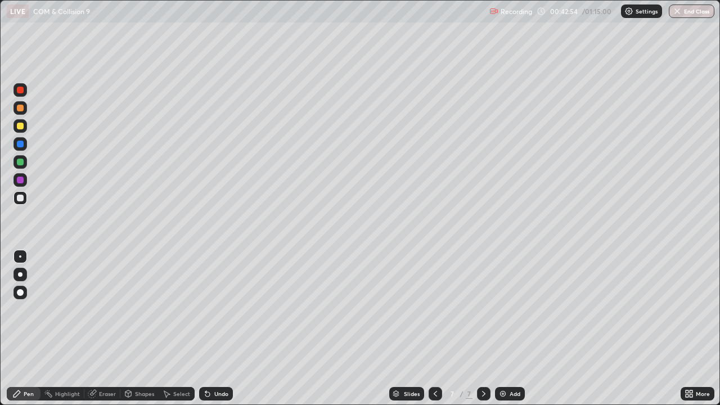
click at [102, 325] on div "Eraser" at bounding box center [107, 394] width 17 height 6
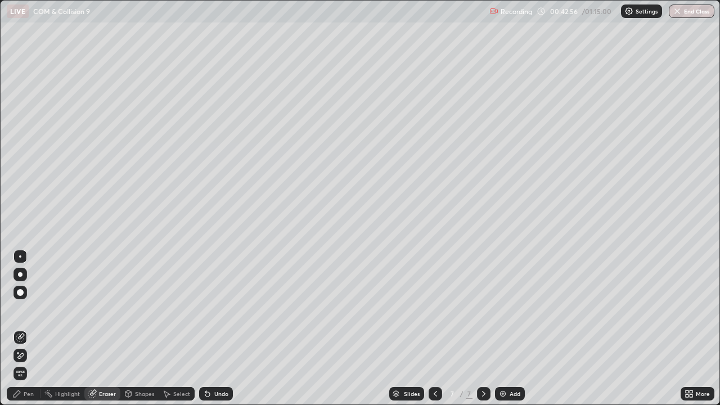
click at [29, 325] on div "Pen" at bounding box center [29, 394] width 10 height 6
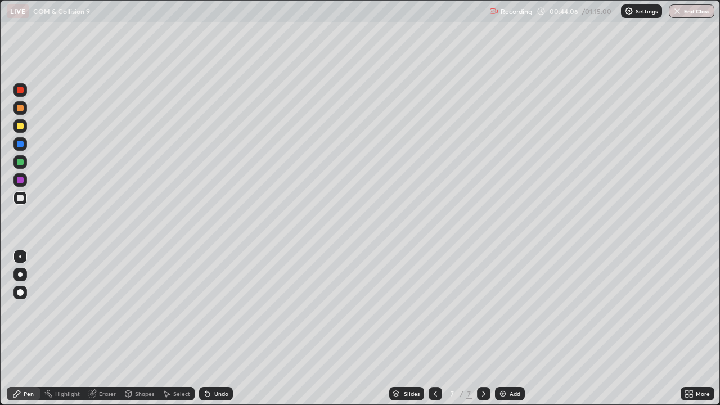
click at [434, 325] on icon at bounding box center [435, 393] width 9 height 9
click at [481, 325] on icon at bounding box center [483, 393] width 9 height 9
click at [483, 325] on icon at bounding box center [483, 393] width 9 height 9
click at [435, 325] on icon at bounding box center [435, 393] width 9 height 9
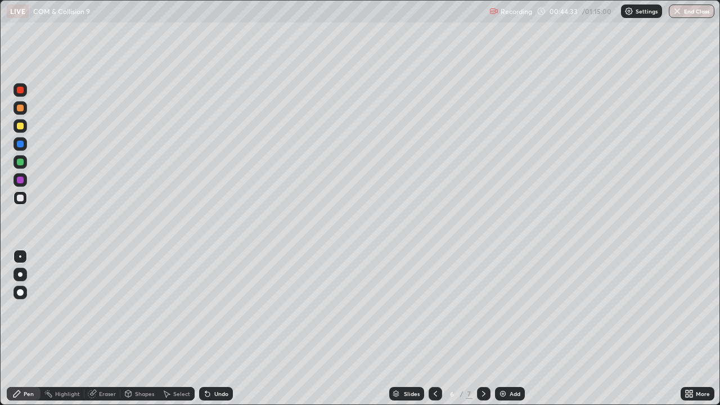
click at [483, 325] on icon at bounding box center [483, 394] width 3 height 6
click at [482, 325] on icon at bounding box center [483, 394] width 3 height 6
click at [510, 325] on div "Add" at bounding box center [510, 394] width 30 height 14
click at [146, 325] on div "Shapes" at bounding box center [144, 394] width 19 height 6
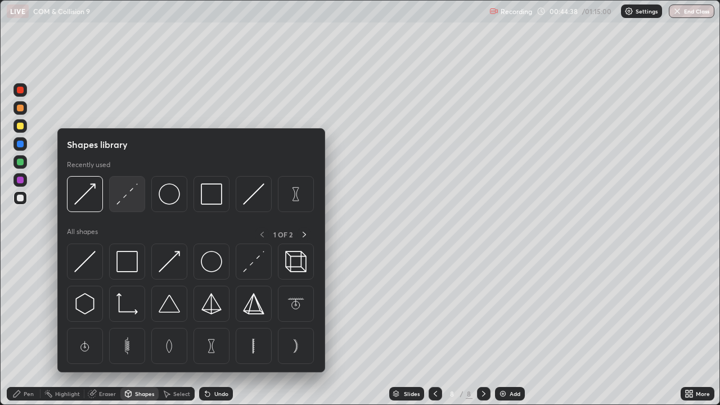
click at [127, 197] on img at bounding box center [126, 193] width 21 height 21
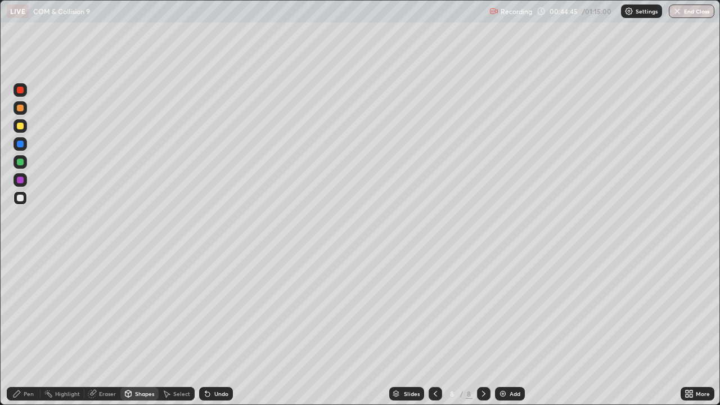
click at [135, 325] on div "Shapes" at bounding box center [144, 394] width 19 height 6
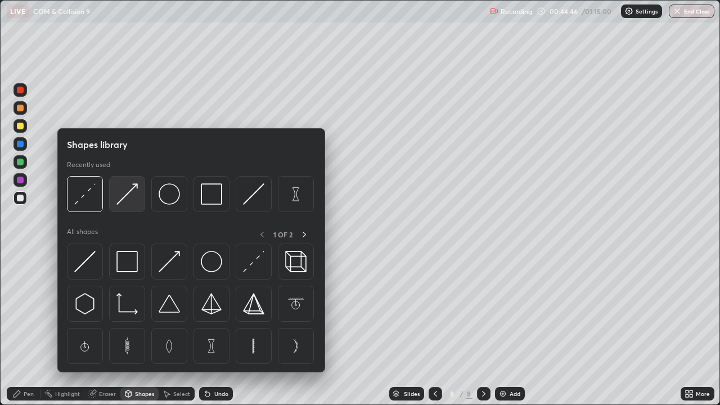
click at [124, 196] on img at bounding box center [126, 193] width 21 height 21
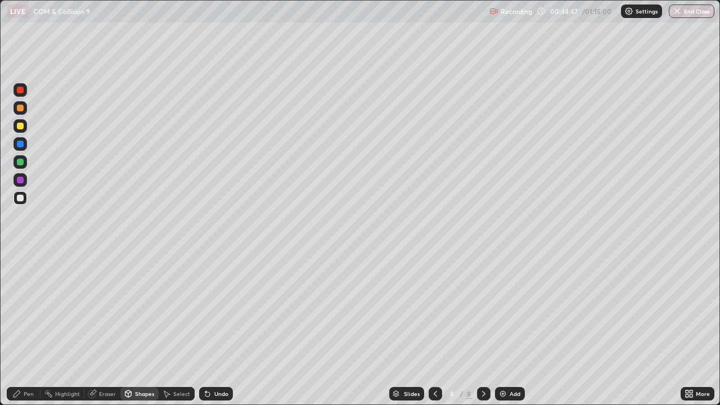
click at [21, 128] on div at bounding box center [20, 126] width 7 height 7
click at [17, 325] on icon at bounding box center [17, 393] width 7 height 7
click at [137, 325] on div "Shapes" at bounding box center [144, 394] width 19 height 6
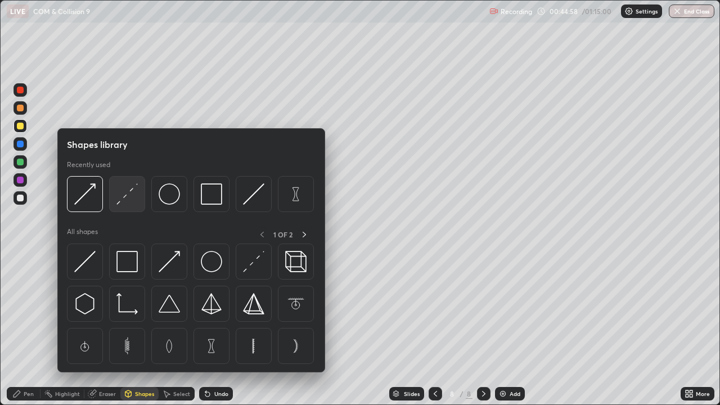
click at [121, 201] on img at bounding box center [126, 193] width 21 height 21
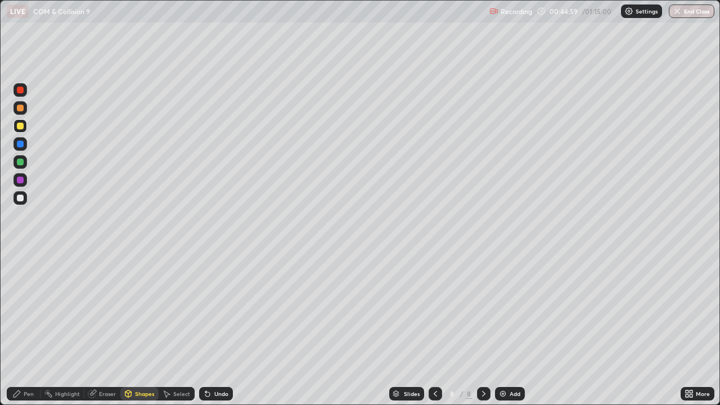
click at [21, 183] on div at bounding box center [20, 180] width 7 height 7
click at [33, 325] on div "Pen" at bounding box center [29, 394] width 10 height 6
click at [17, 199] on div at bounding box center [20, 198] width 7 height 7
click at [176, 325] on div "Select" at bounding box center [181, 394] width 17 height 6
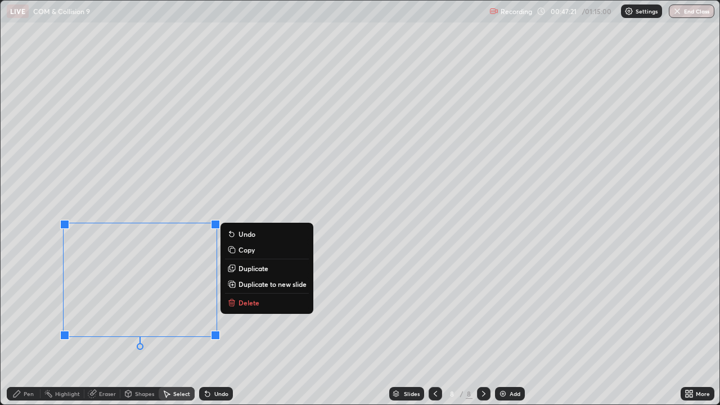
click at [290, 325] on div "0 ° Undo Copy Duplicate Duplicate to new slide Delete" at bounding box center [360, 203] width 719 height 404
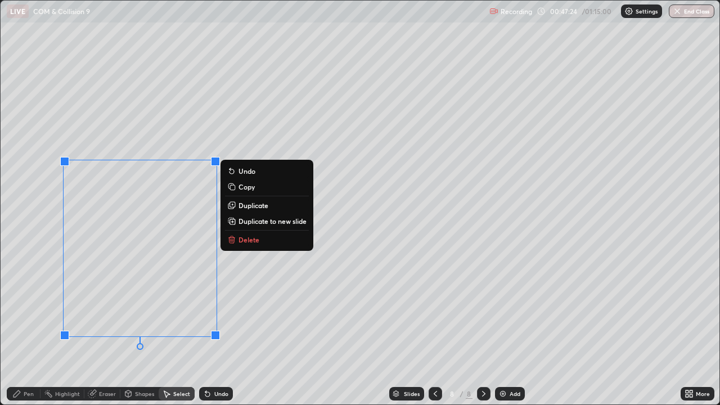
click at [237, 239] on button "Delete" at bounding box center [267, 240] width 84 height 14
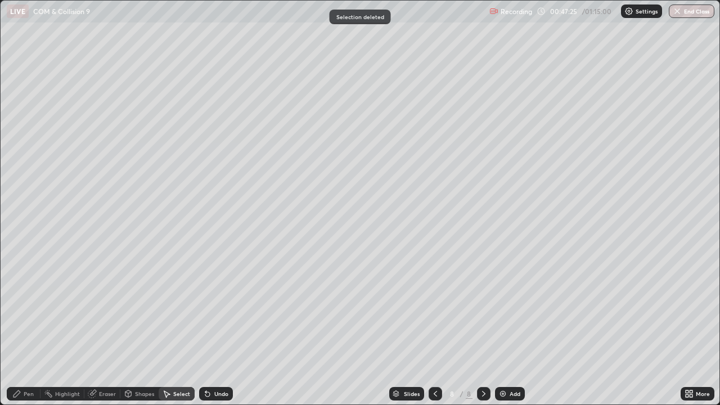
click at [21, 325] on icon at bounding box center [16, 393] width 9 height 9
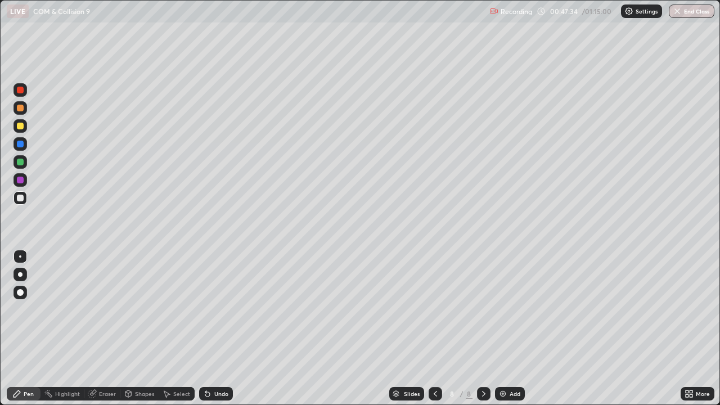
click at [20, 200] on div at bounding box center [20, 198] width 7 height 7
click at [433, 325] on icon at bounding box center [435, 393] width 9 height 9
click at [436, 325] on icon at bounding box center [435, 393] width 9 height 9
click at [435, 325] on div at bounding box center [436, 394] width 14 height 14
click at [483, 325] on icon at bounding box center [483, 393] width 9 height 9
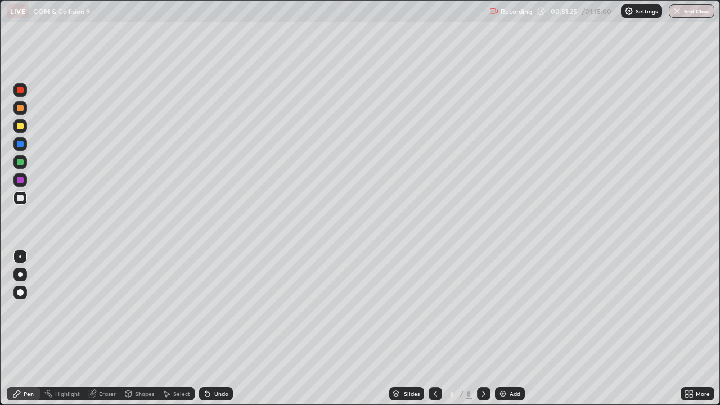
click at [483, 325] on icon at bounding box center [483, 393] width 9 height 9
click at [484, 325] on icon at bounding box center [483, 393] width 9 height 9
click at [482, 325] on icon at bounding box center [483, 393] width 9 height 9
click at [511, 325] on div "Add" at bounding box center [510, 394] width 30 height 14
click at [25, 325] on div "Pen" at bounding box center [24, 394] width 34 height 14
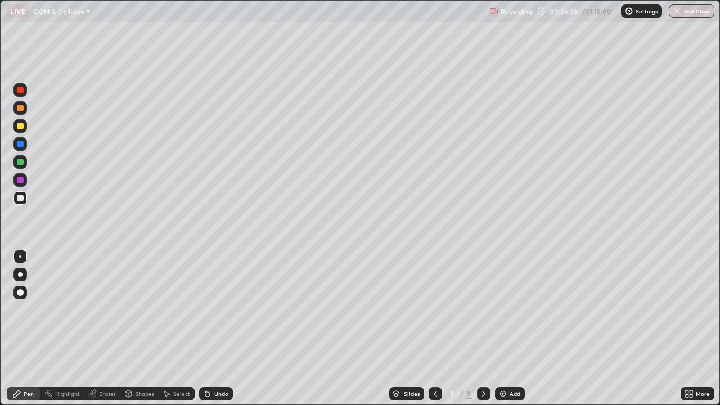
click at [21, 199] on div at bounding box center [20, 198] width 7 height 7
click at [19, 200] on div at bounding box center [20, 198] width 7 height 7
click at [104, 325] on div "Eraser" at bounding box center [102, 394] width 36 height 14
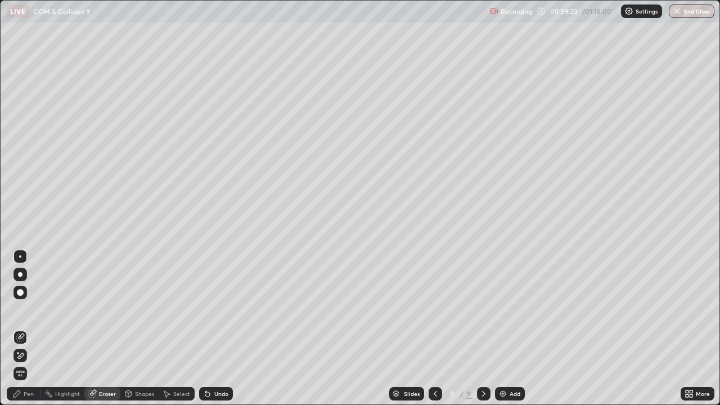
click at [16, 325] on icon at bounding box center [17, 393] width 7 height 7
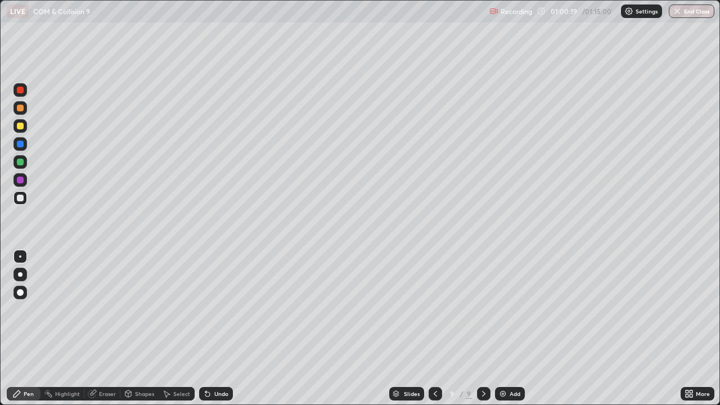
click at [23, 107] on div at bounding box center [20, 108] width 7 height 7
click at [15, 199] on div at bounding box center [21, 198] width 14 height 14
click at [214, 325] on div "Undo" at bounding box center [216, 394] width 34 height 14
click at [510, 325] on div "Add" at bounding box center [515, 394] width 11 height 6
click at [434, 325] on icon at bounding box center [434, 394] width 3 height 6
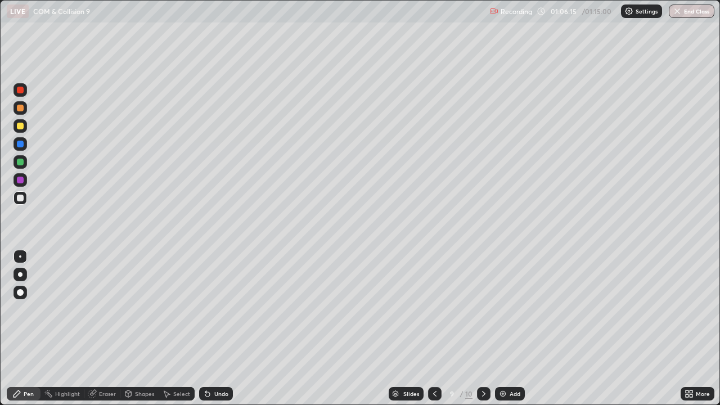
click at [434, 325] on icon at bounding box center [434, 393] width 9 height 9
click at [483, 325] on icon at bounding box center [483, 393] width 9 height 9
click at [26, 197] on div at bounding box center [21, 198] width 14 height 14
click at [20, 257] on div at bounding box center [20, 256] width 2 height 2
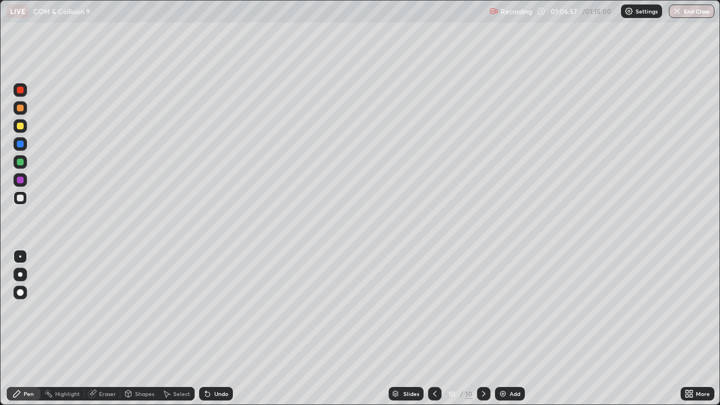
click at [19, 199] on div at bounding box center [20, 198] width 7 height 7
click at [20, 202] on div at bounding box center [21, 198] width 14 height 14
click at [21, 200] on div at bounding box center [20, 198] width 7 height 7
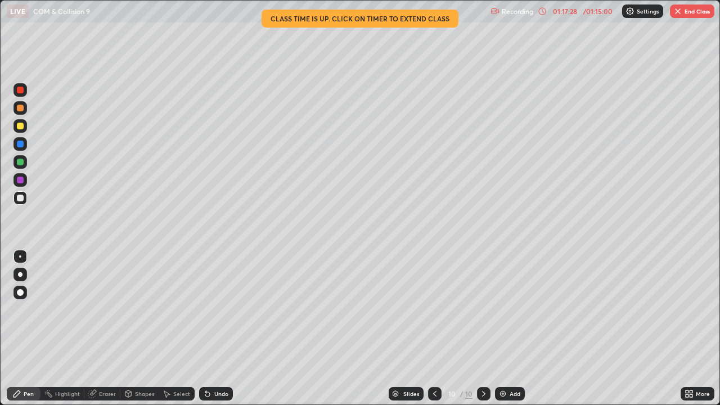
click at [691, 10] on button "End Class" at bounding box center [692, 12] width 44 height 14
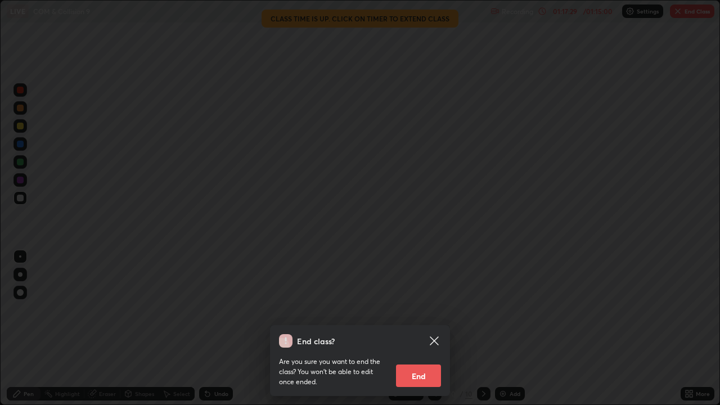
click at [422, 325] on button "End" at bounding box center [418, 376] width 45 height 23
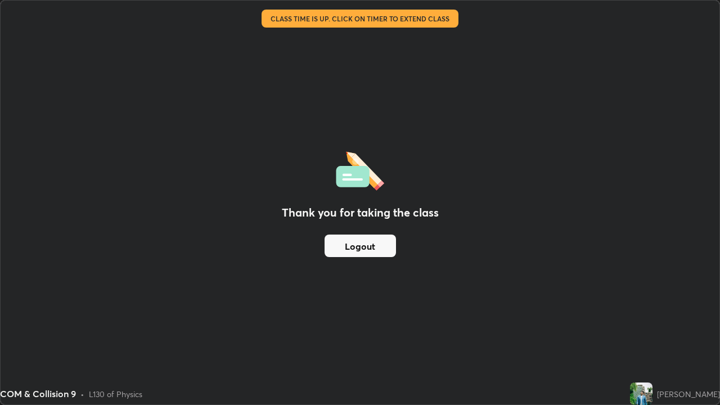
click at [381, 241] on button "Logout" at bounding box center [360, 246] width 71 height 23
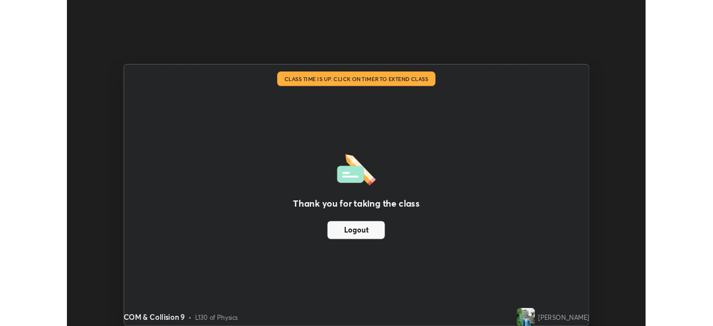
scroll to position [55939, 55551]
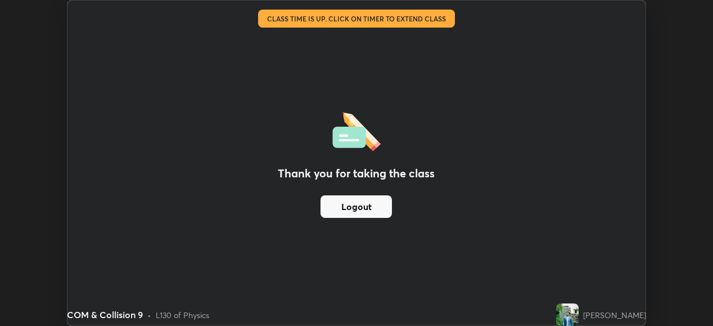
click at [369, 205] on button "Logout" at bounding box center [356, 206] width 71 height 23
click at [349, 199] on button "Logout" at bounding box center [356, 206] width 71 height 23
click at [392, 209] on button "Logout" at bounding box center [356, 206] width 71 height 23
click at [387, 209] on button "Logout" at bounding box center [356, 206] width 71 height 23
click at [384, 208] on button "Logout" at bounding box center [356, 206] width 71 height 23
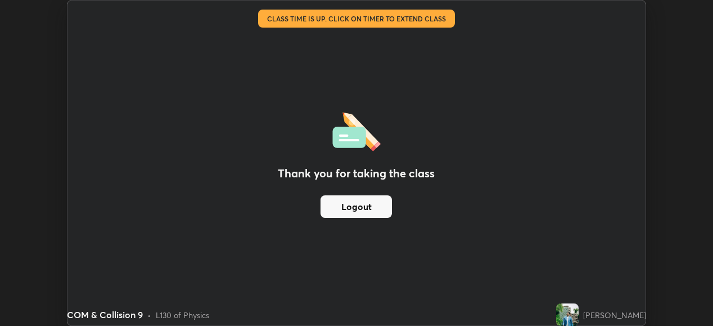
click at [356, 65] on div "Thank you for taking the class Logout" at bounding box center [357, 163] width 578 height 325
